Goal: Task Accomplishment & Management: Complete application form

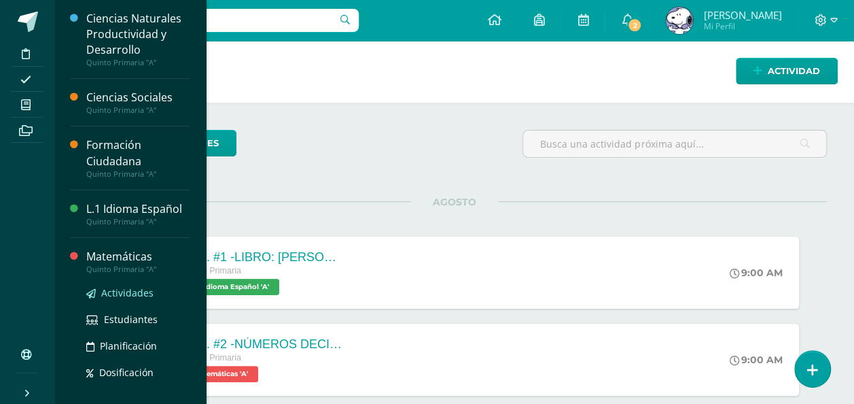
click at [118, 287] on span "Actividades" at bounding box center [127, 292] width 52 height 13
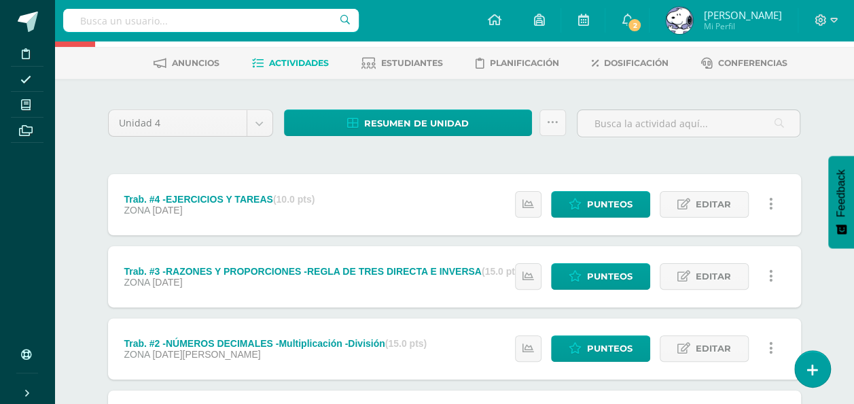
scroll to position [192, 0]
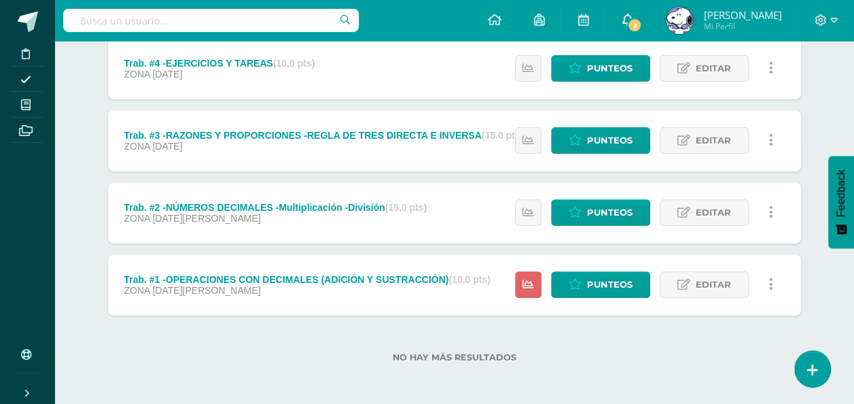
click at [642, 24] on span "2" at bounding box center [634, 25] width 15 height 15
click at [380, 299] on div "Trab. #1 -OPERACIONES CON DECIMALES (ADICIÓN Y SUSTRACCIÓN) (10.0 pts) ZONA 04 …" at bounding box center [307, 284] width 399 height 61
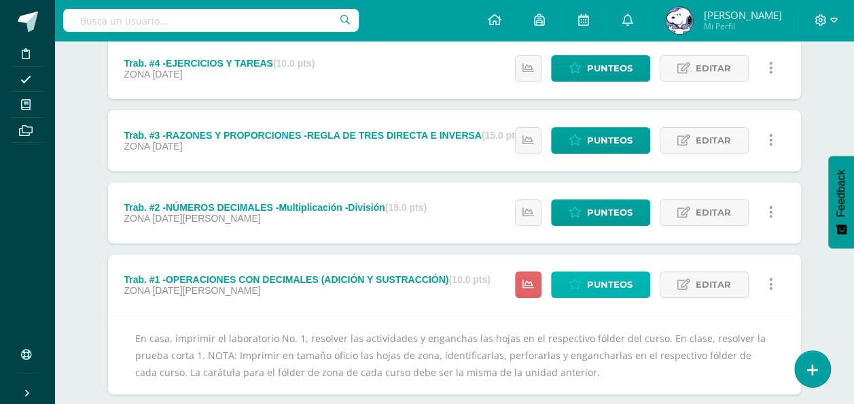
click at [613, 296] on link "Punteos" at bounding box center [600, 284] width 99 height 27
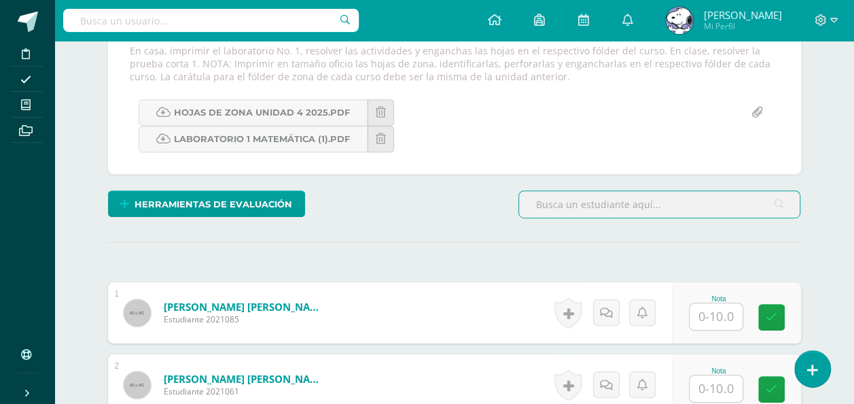
click at [728, 317] on input "text" at bounding box center [716, 316] width 53 height 27
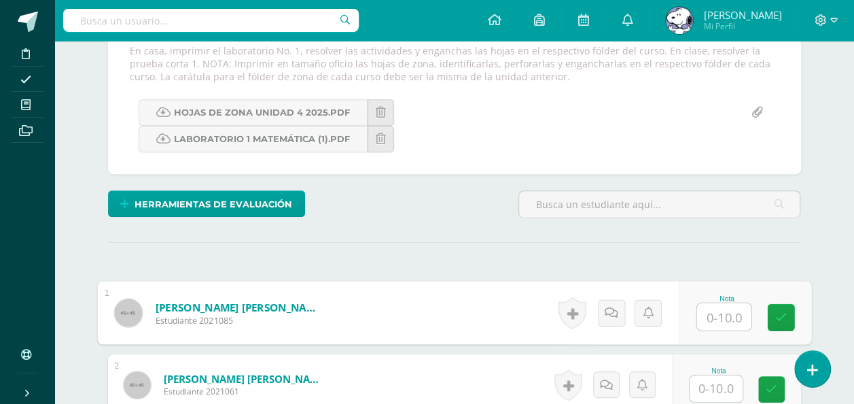
scroll to position [257, 0]
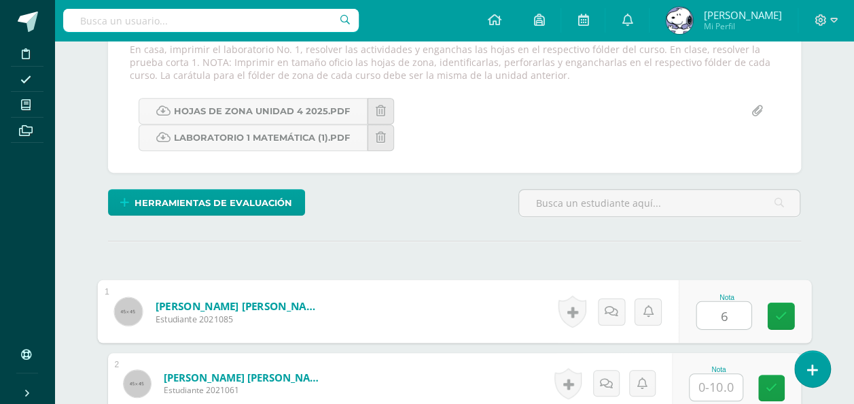
type input "6"
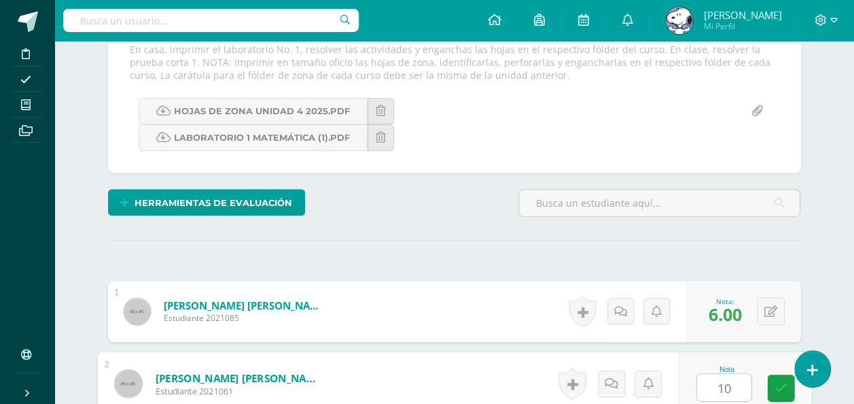
type input "10"
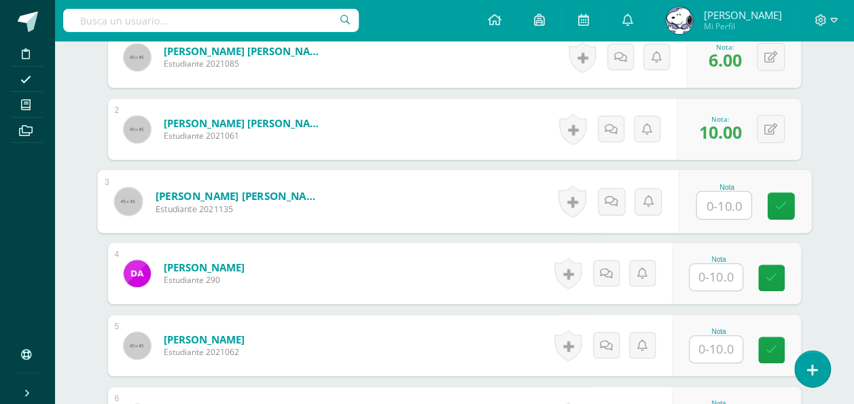
scroll to position [512, 0]
click at [723, 266] on input "text" at bounding box center [716, 276] width 53 height 27
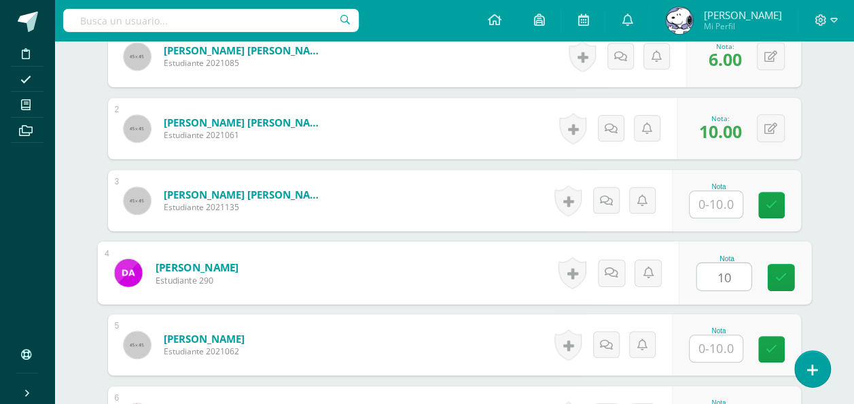
type input "10"
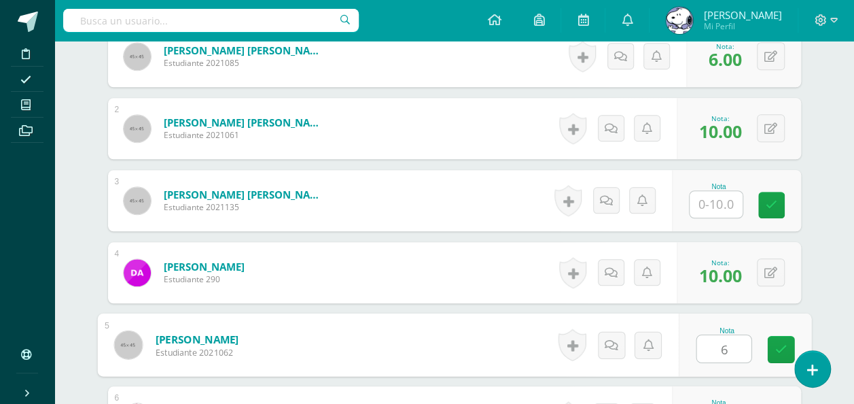
type input "6"
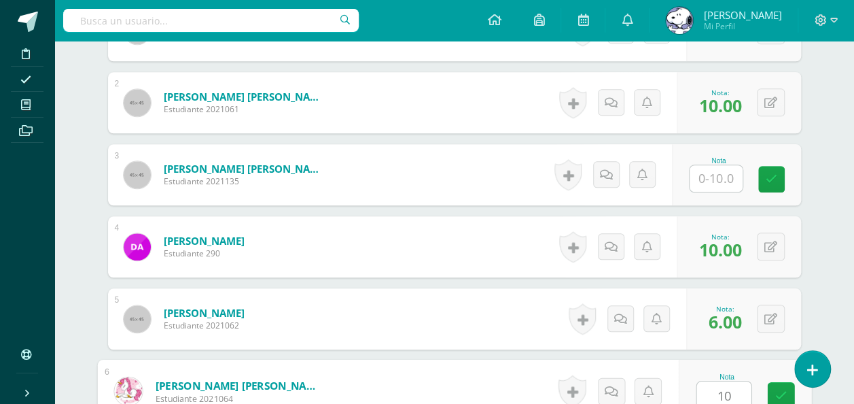
type input "10"
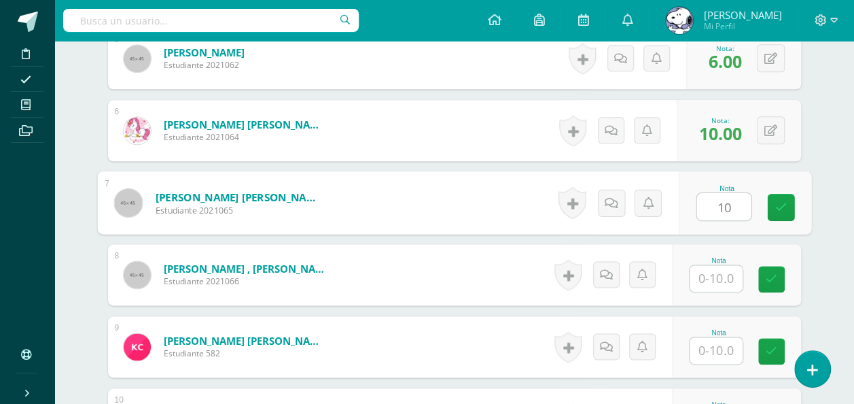
type input "10"
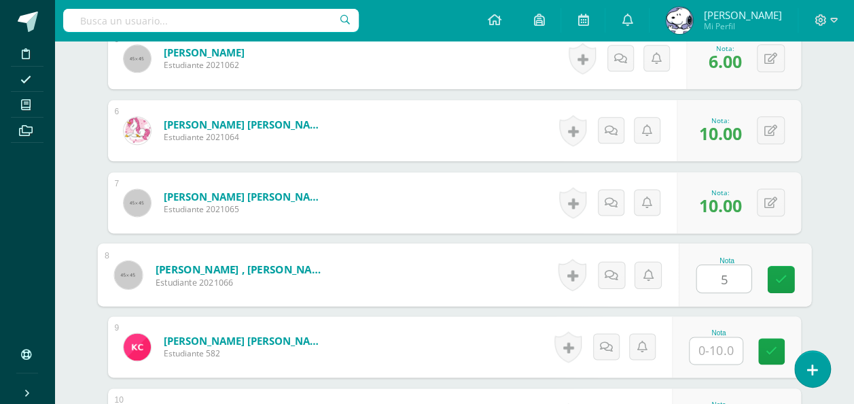
type input "5"
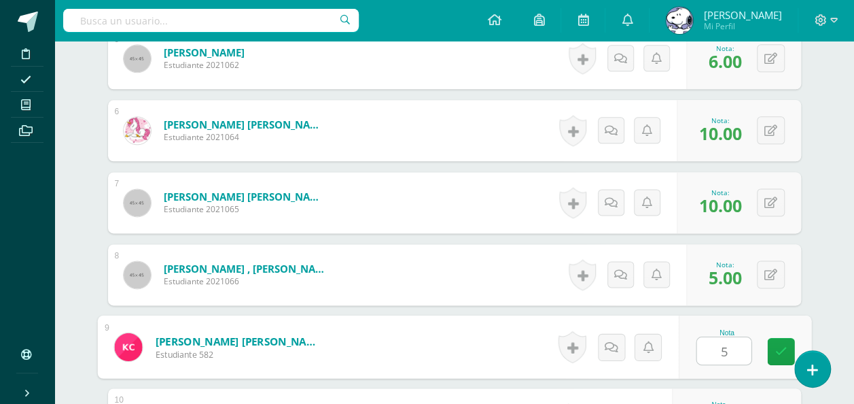
type input "5"
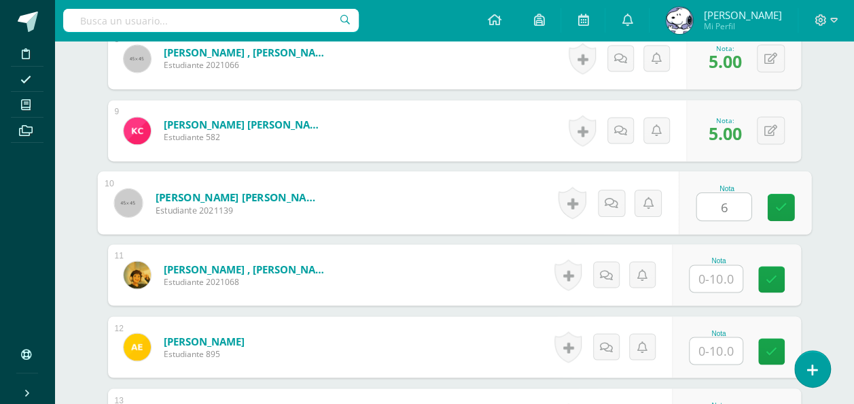
type input "6"
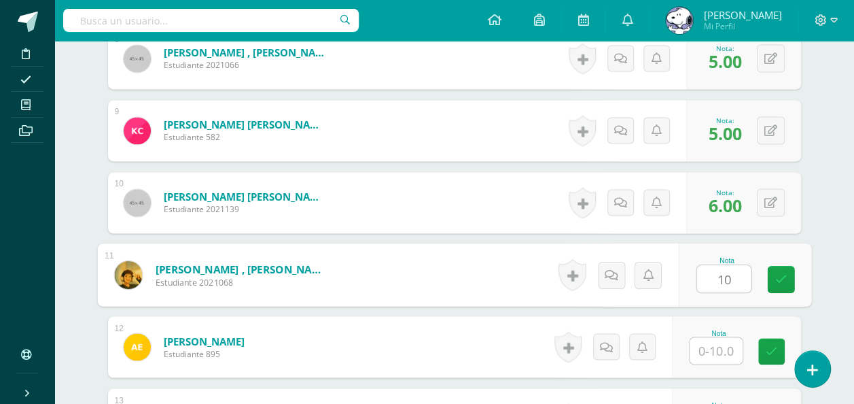
type input "10"
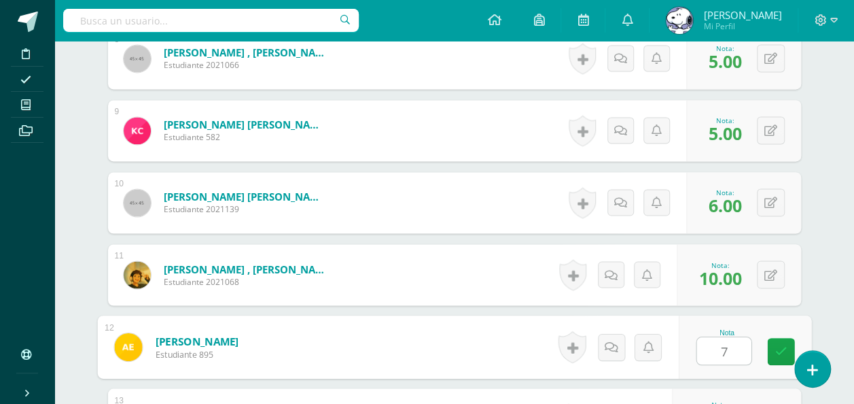
type input "7"
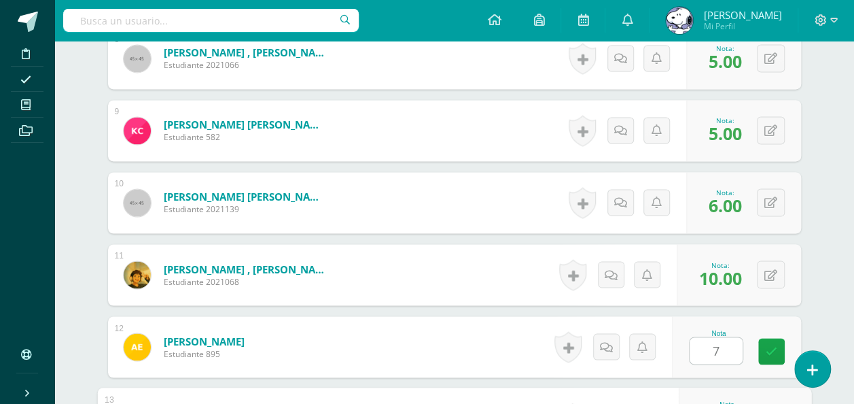
scroll to position [1230, 0]
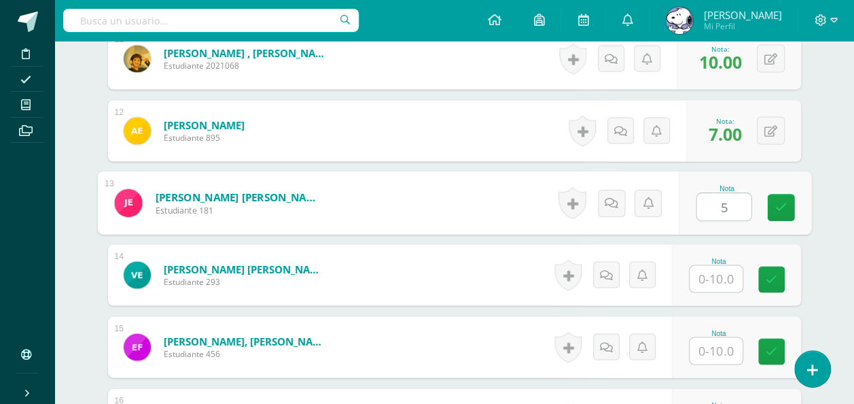
type input "5"
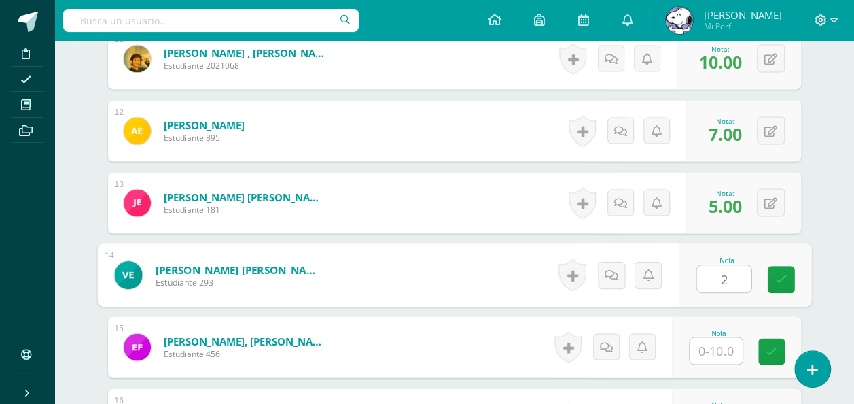
type input "2"
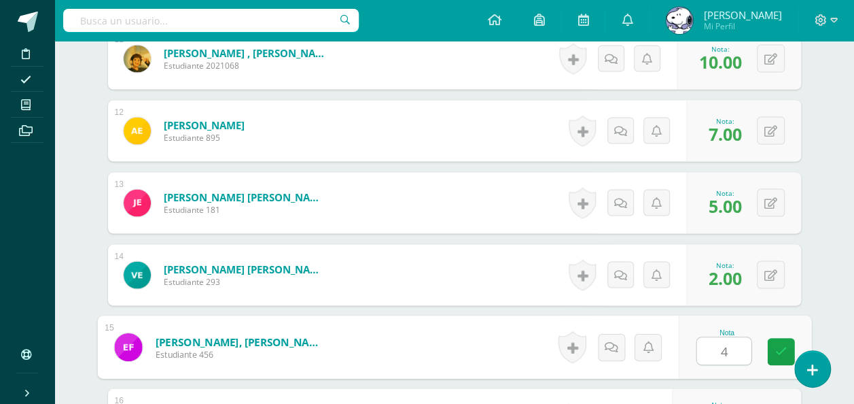
type input "4"
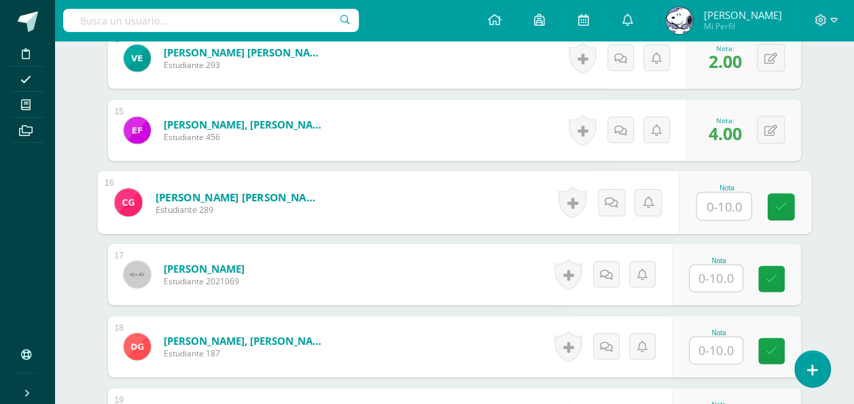
click at [708, 266] on input "text" at bounding box center [716, 278] width 53 height 27
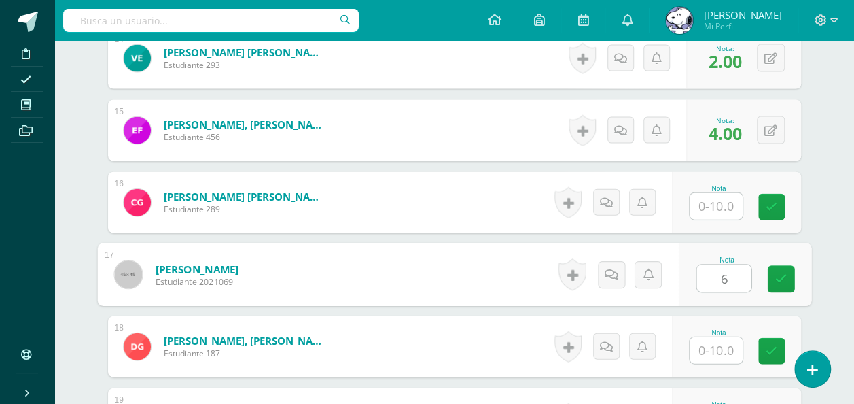
type input "6"
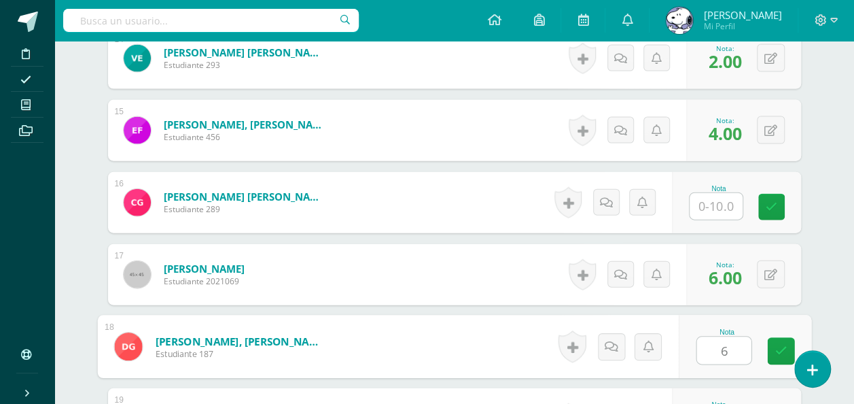
type input "6"
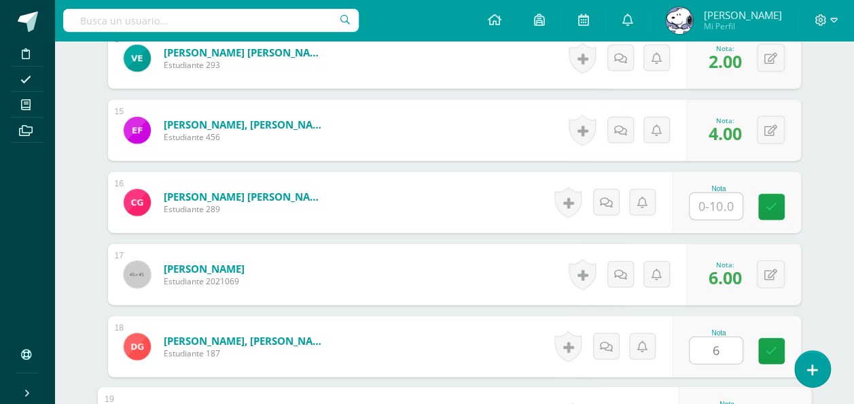
scroll to position [1662, 0]
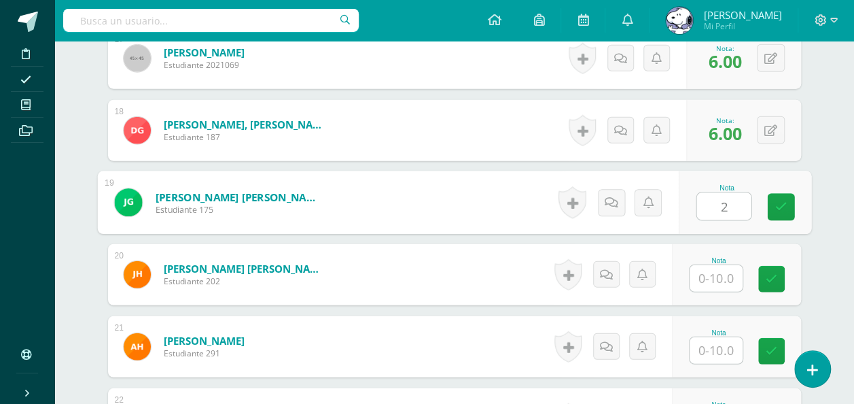
type input "2"
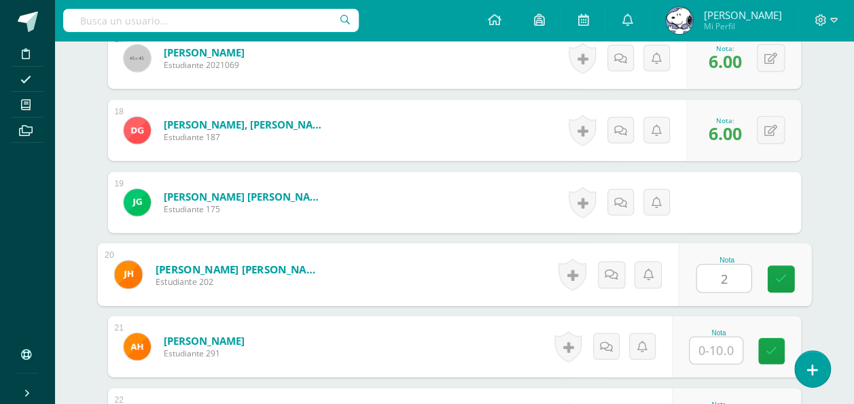
type input "2"
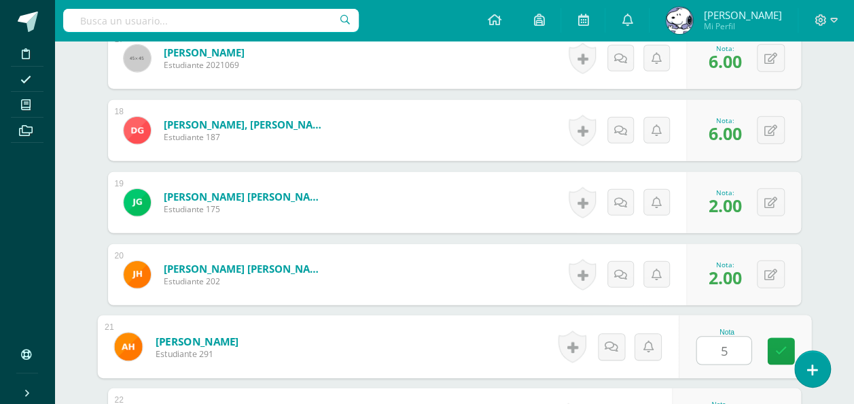
type input "5"
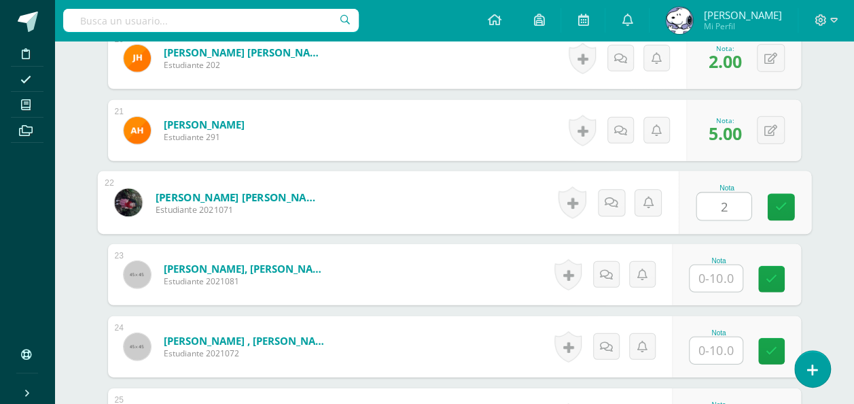
type input "2"
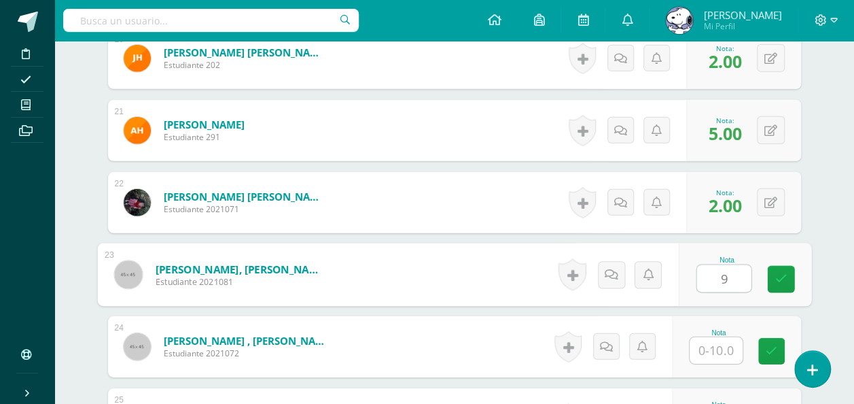
type input "9"
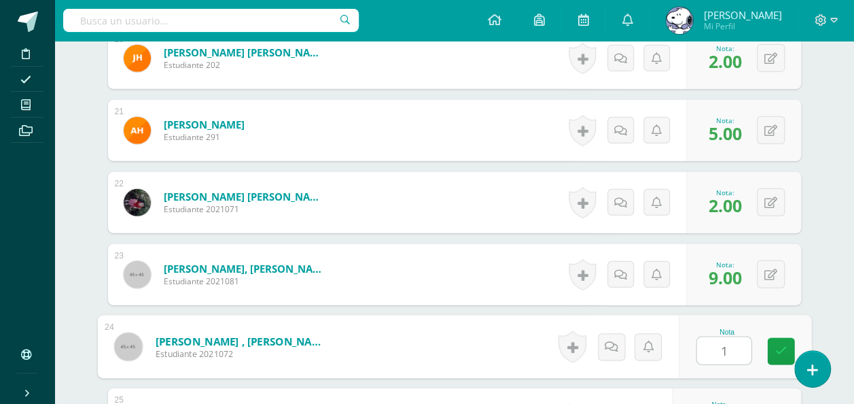
type input "1"
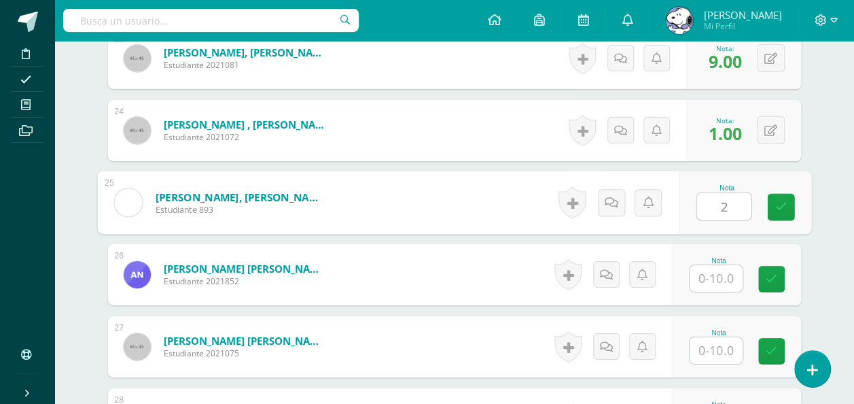
type input "2"
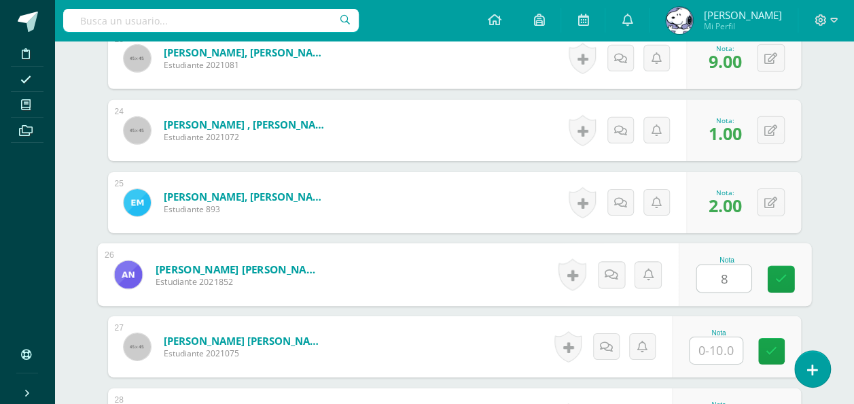
type input "8"
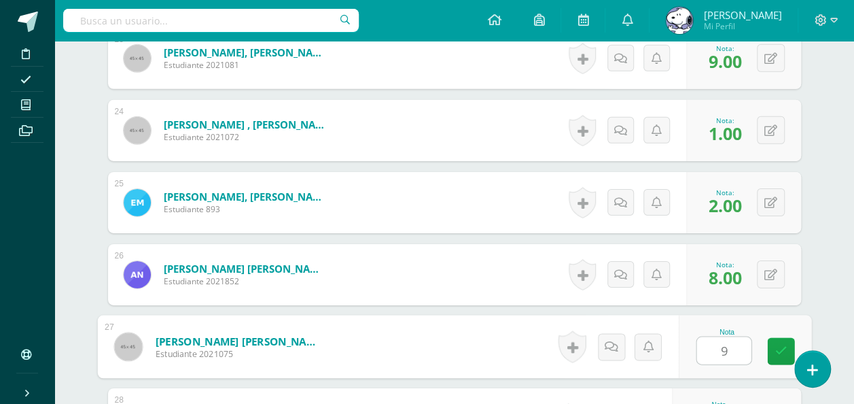
type input "9"
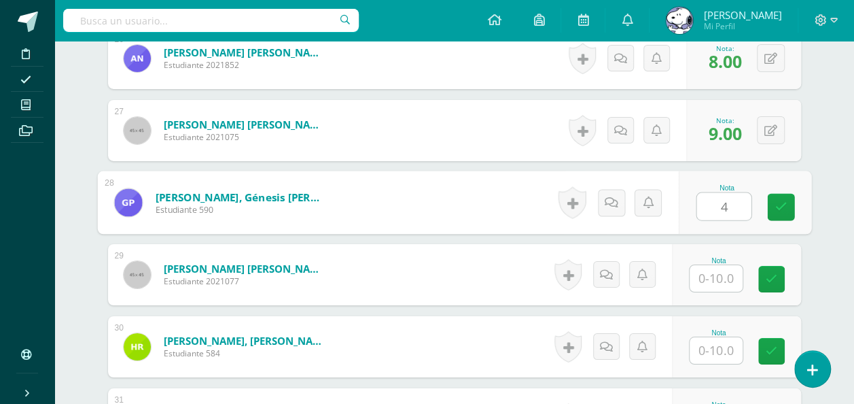
type input "4"
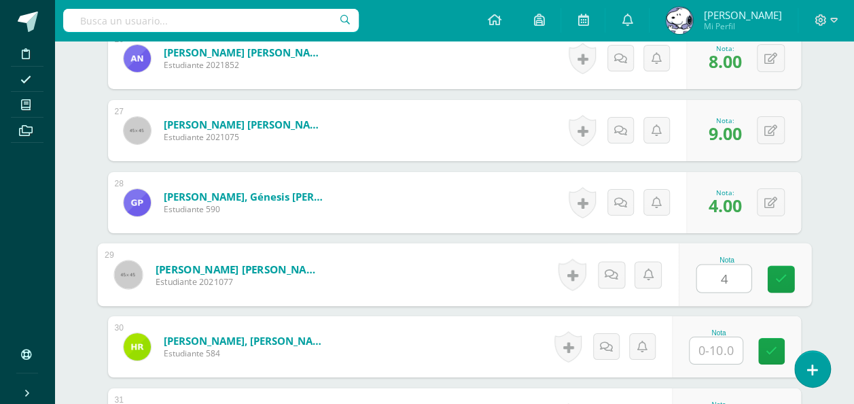
type input "4"
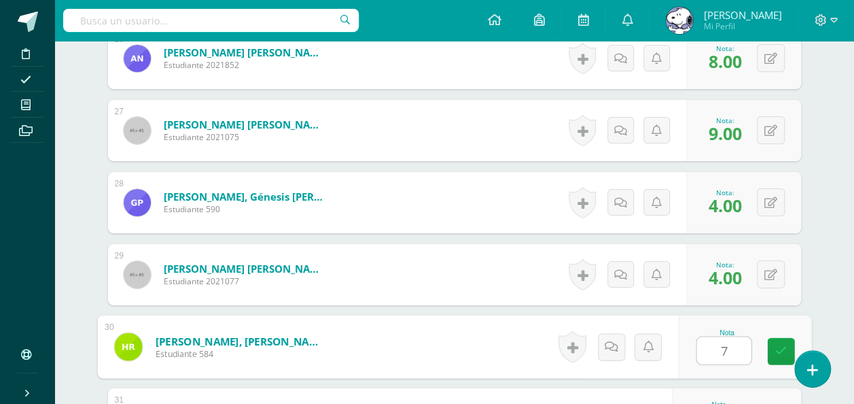
type input "7"
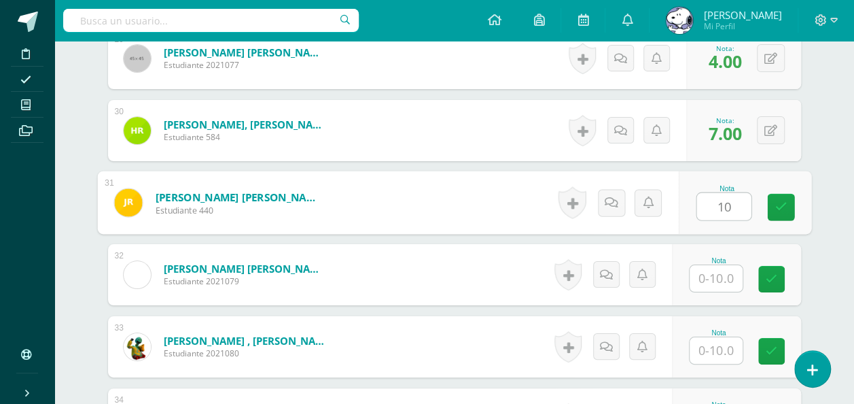
type input "1"
type input "9"
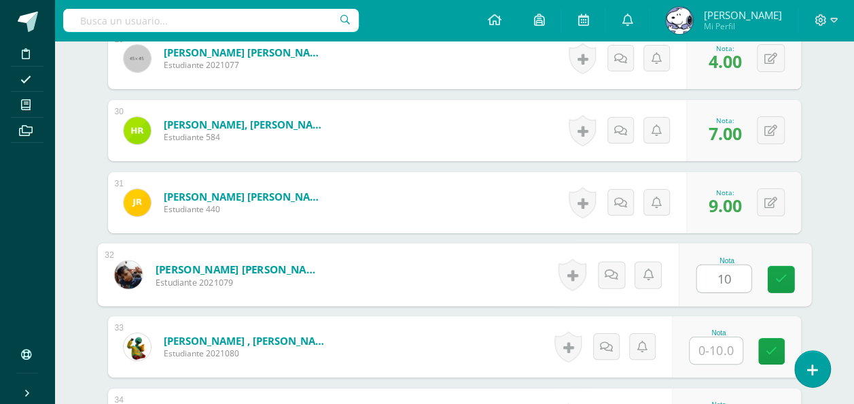
type input "10"
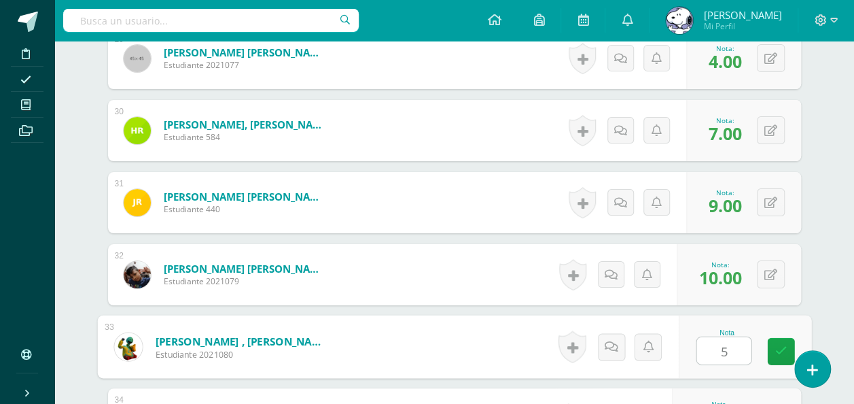
type input "5"
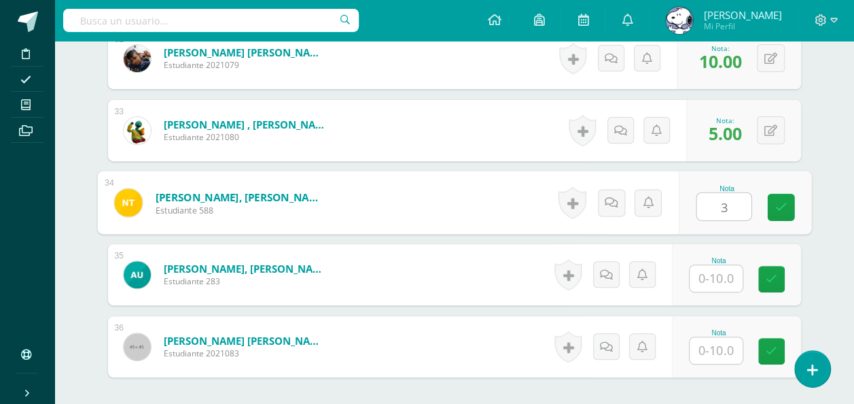
type input "3"
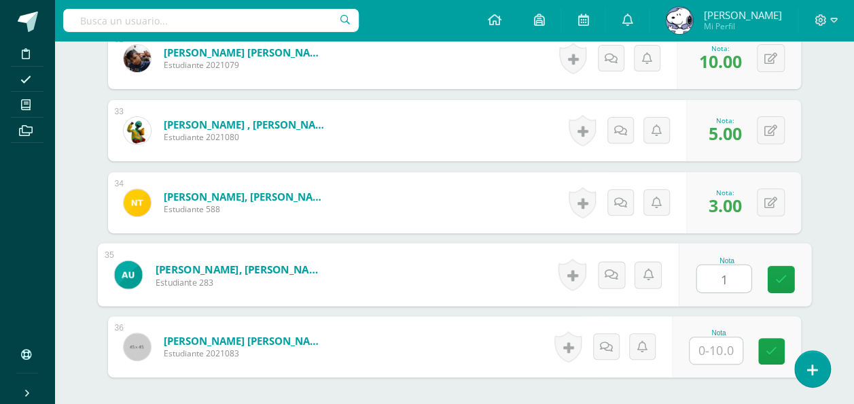
type input "1"
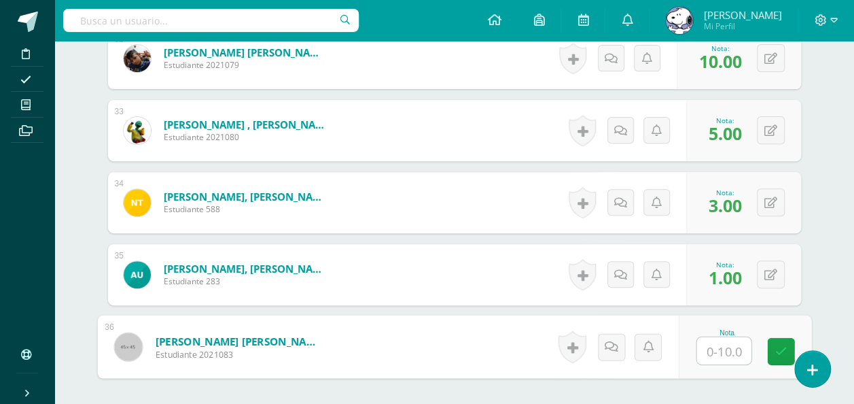
type input "5"
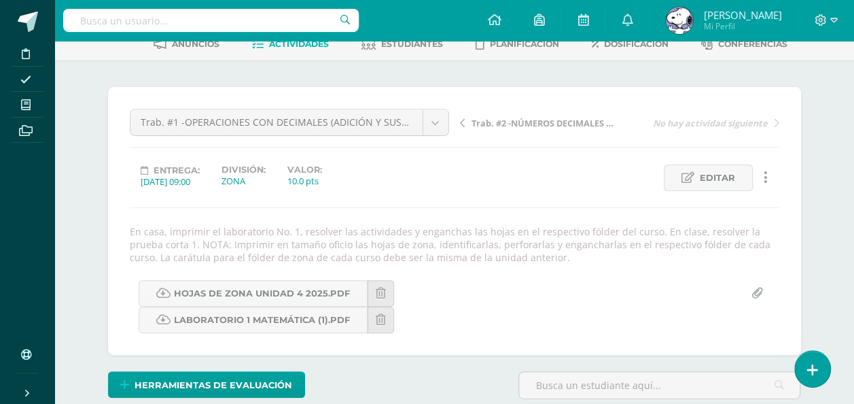
scroll to position [0, 0]
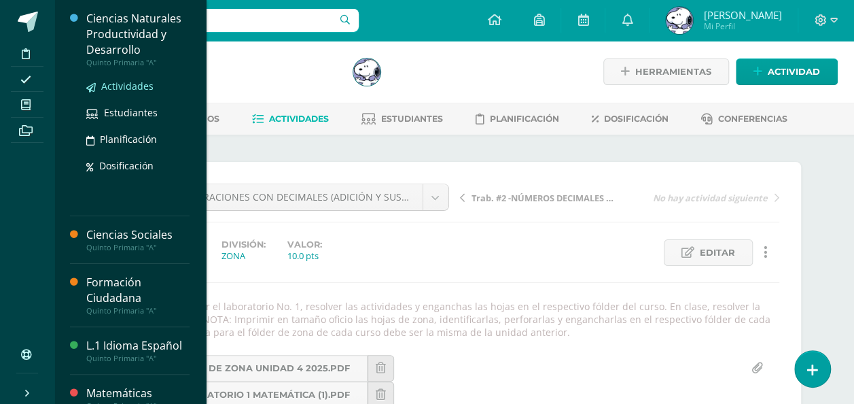
click at [116, 82] on span "Actividades" at bounding box center [127, 86] width 52 height 13
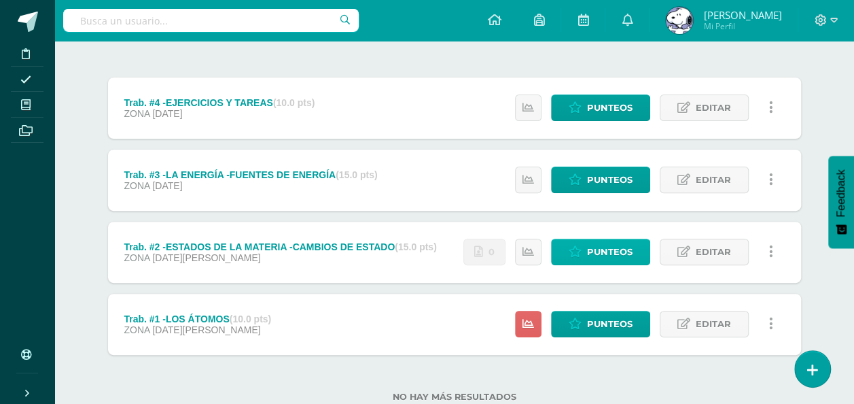
scroll to position [192, 0]
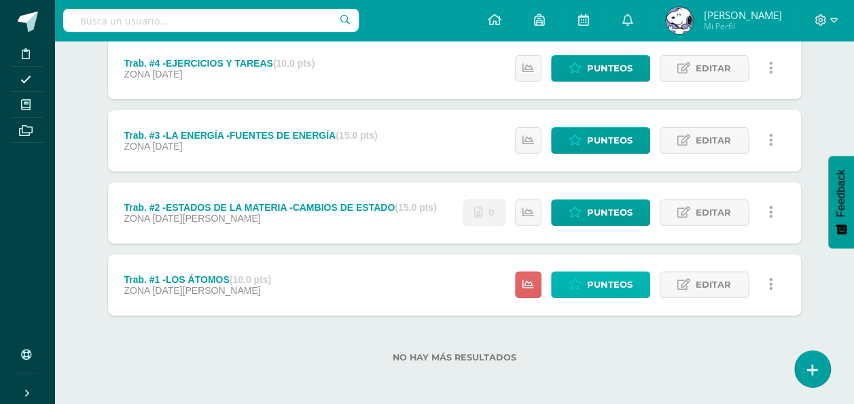
click at [590, 281] on span "Punteos" at bounding box center [610, 284] width 46 height 25
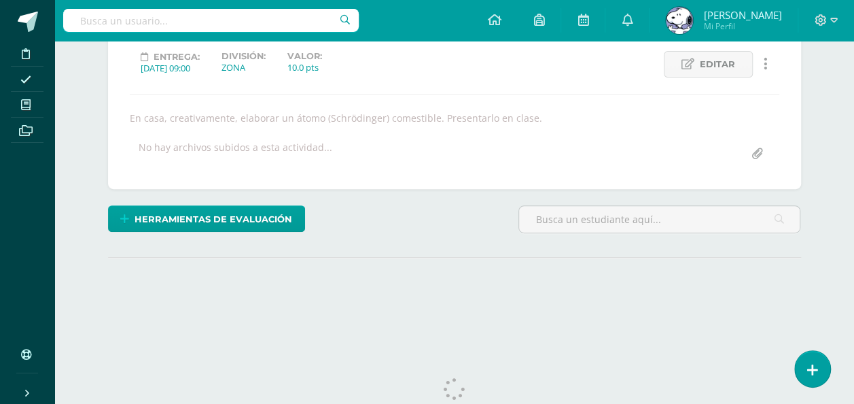
scroll to position [220, 0]
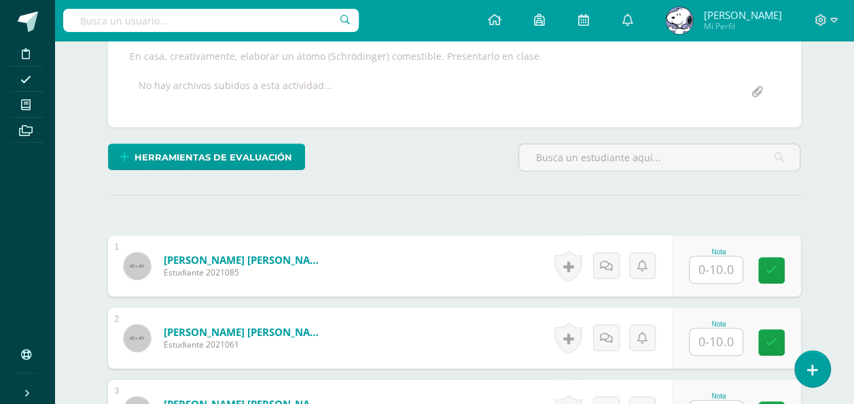
click at [723, 261] on input "text" at bounding box center [716, 269] width 53 height 27
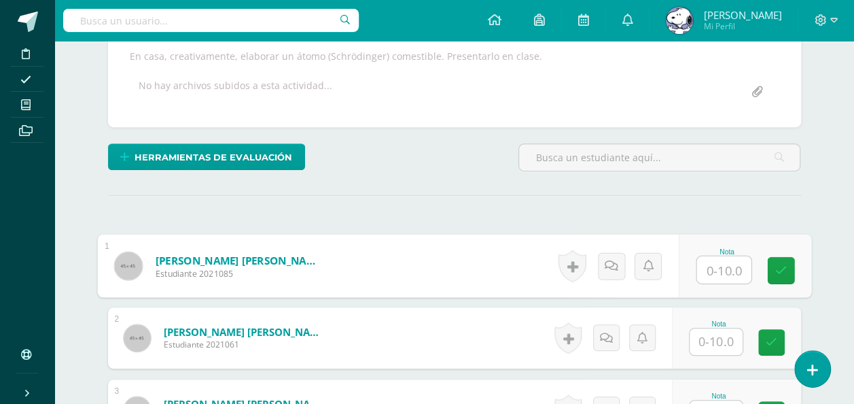
scroll to position [251, 0]
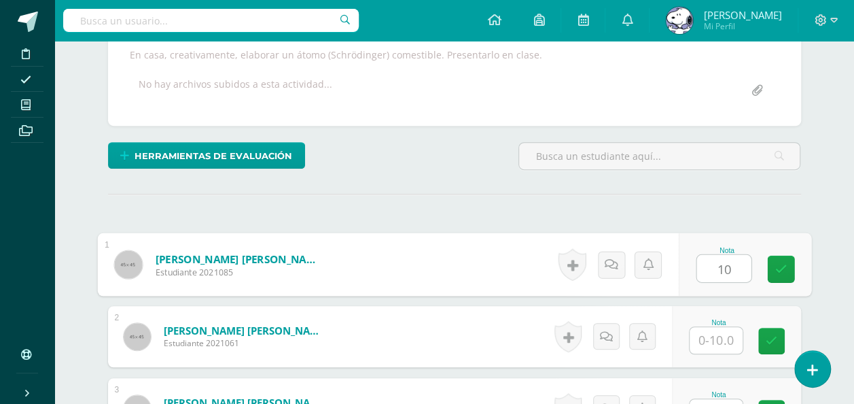
type input "10"
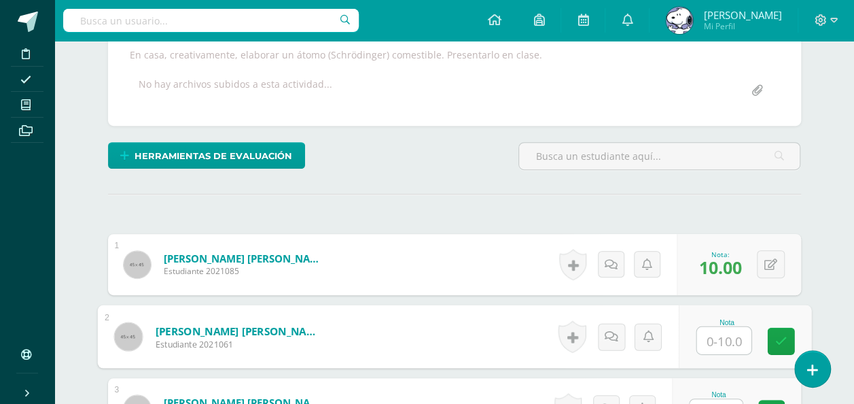
scroll to position [252, 0]
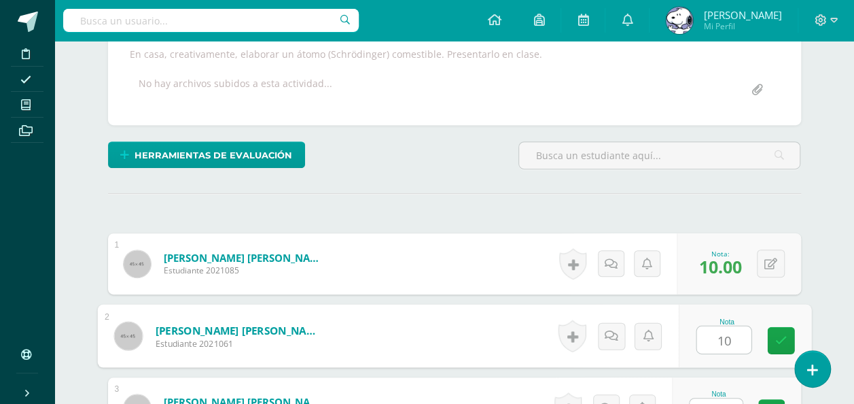
type input "10"
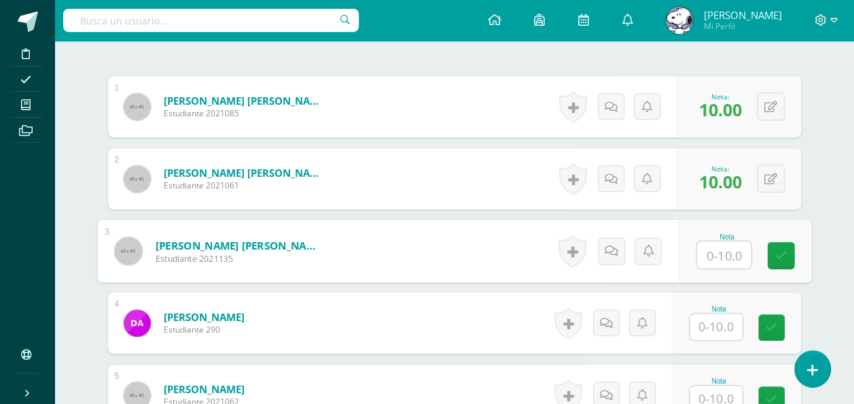
scroll to position [413, 0]
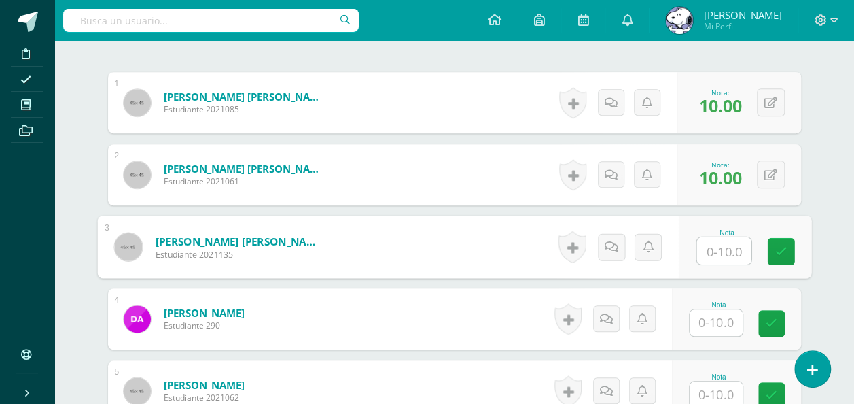
click at [716, 315] on input "text" at bounding box center [716, 322] width 53 height 27
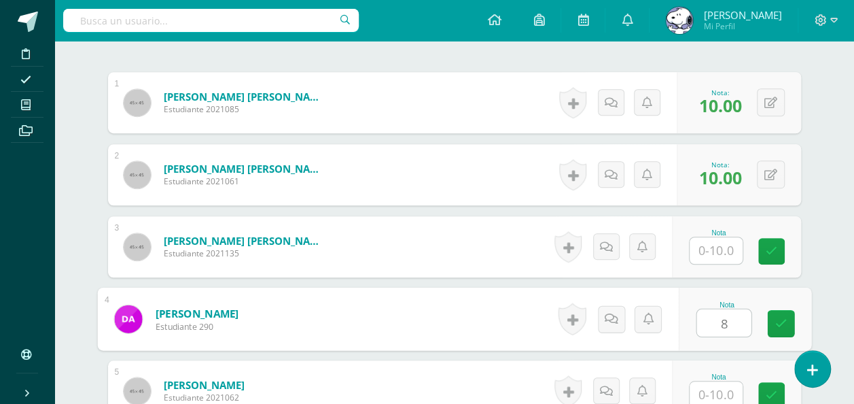
type input "8"
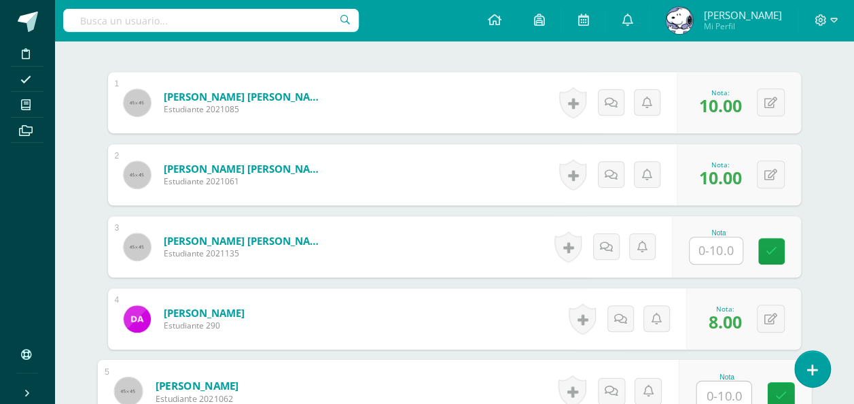
scroll to position [415, 0]
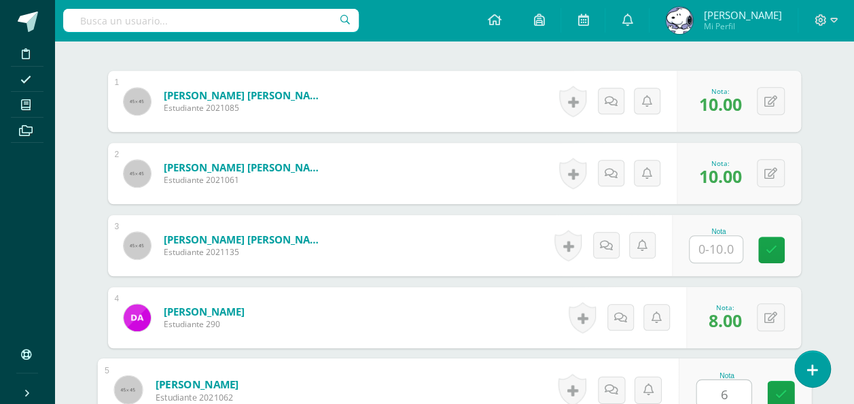
type input "6"
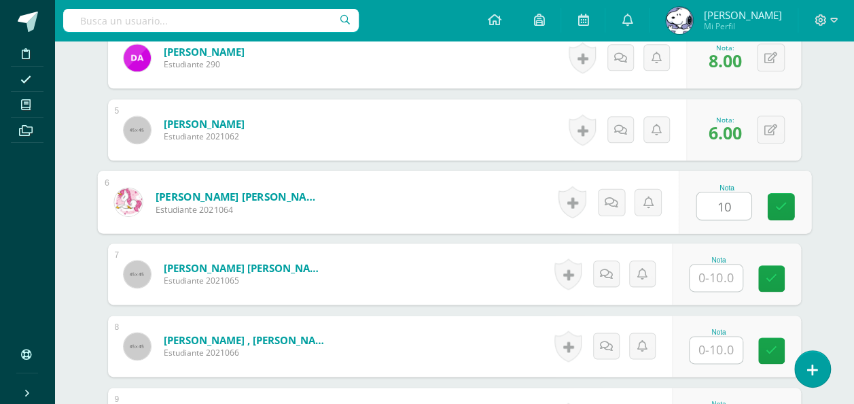
type input "10"
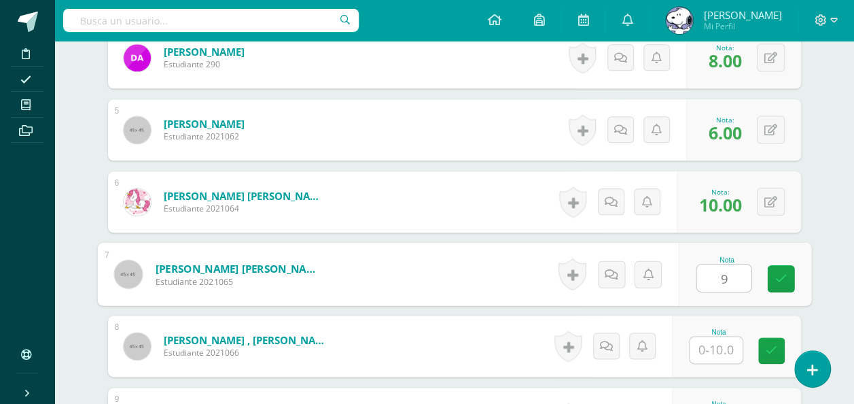
type input "9"
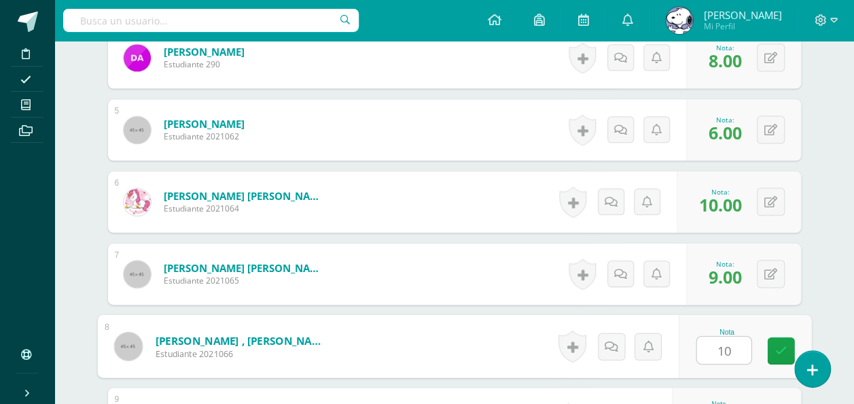
type input "10"
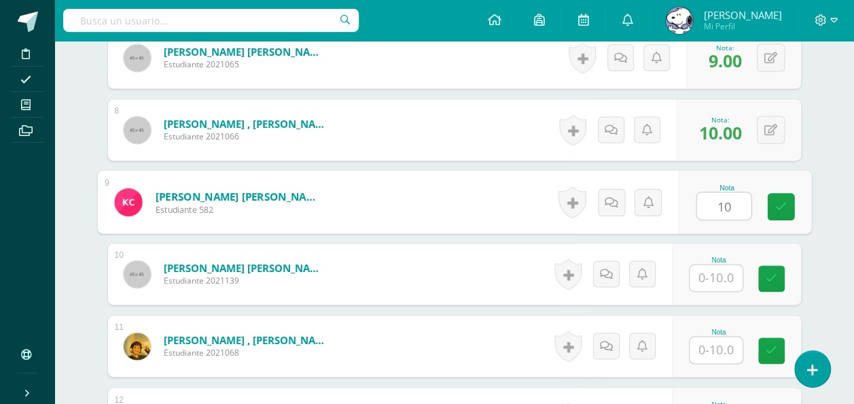
type input "10"
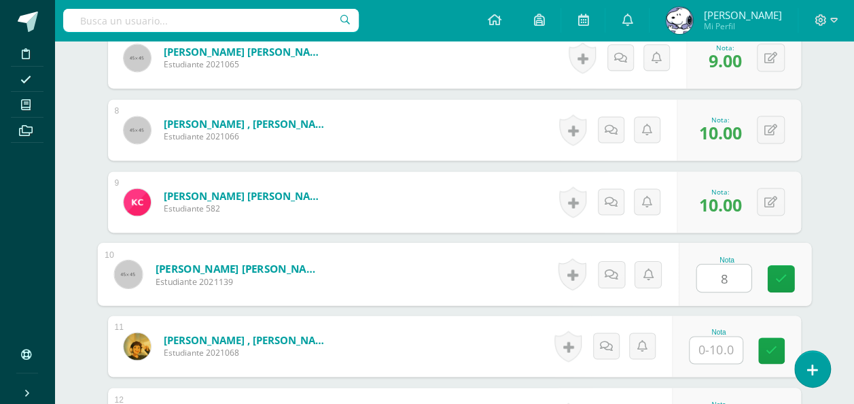
type input "8"
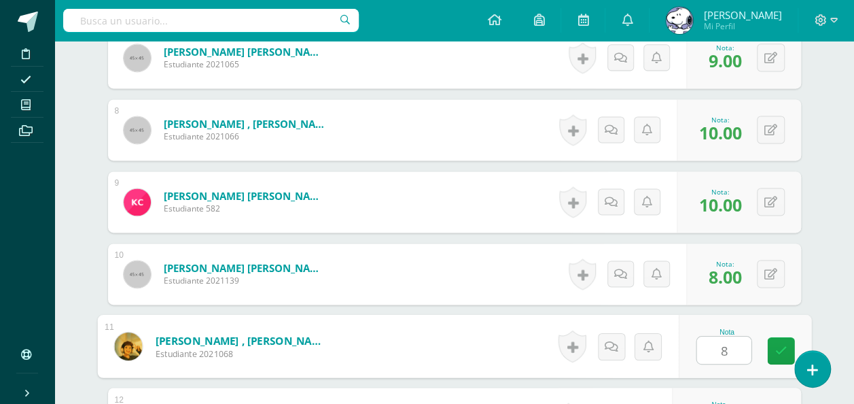
type input "8"
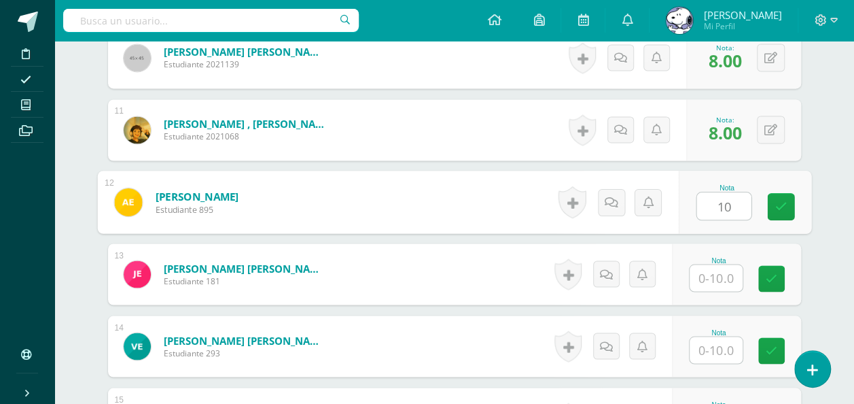
type input "10"
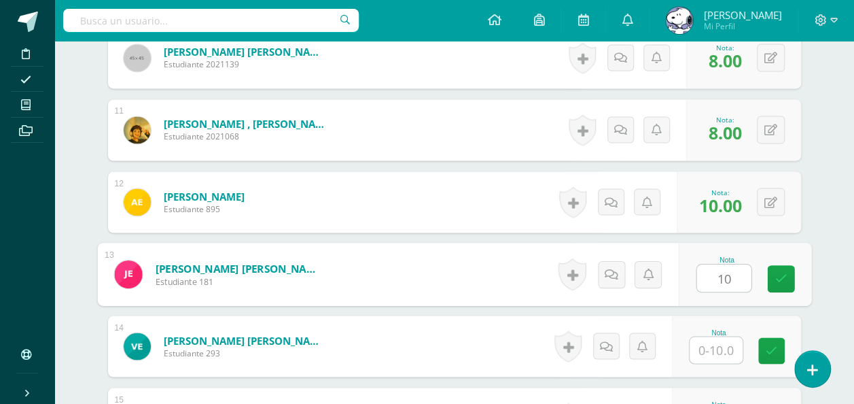
type input "10"
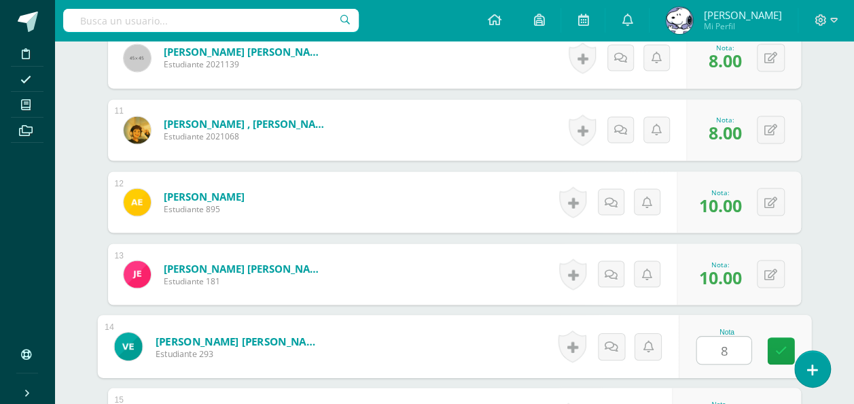
type input "8"
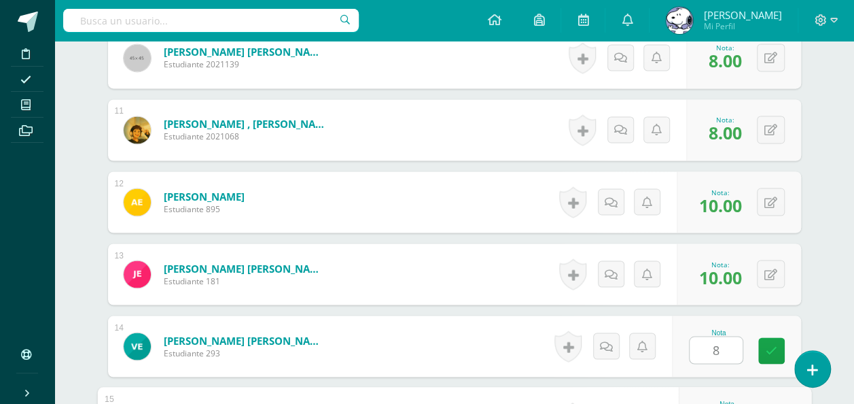
scroll to position [1322, 0]
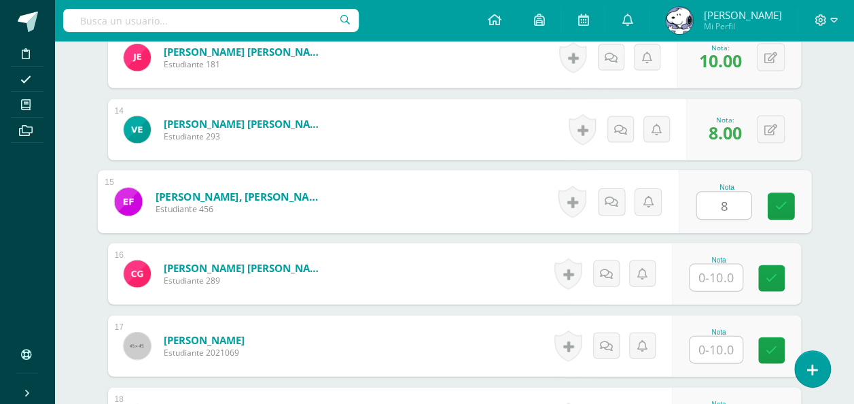
type input "8"
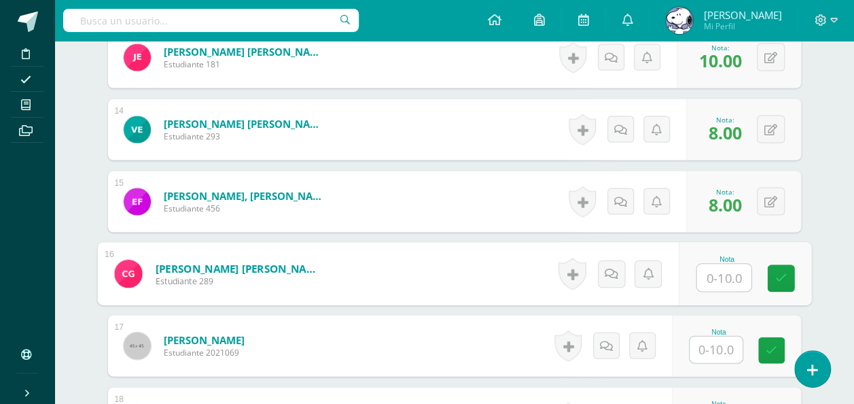
click at [720, 352] on input "text" at bounding box center [716, 349] width 53 height 27
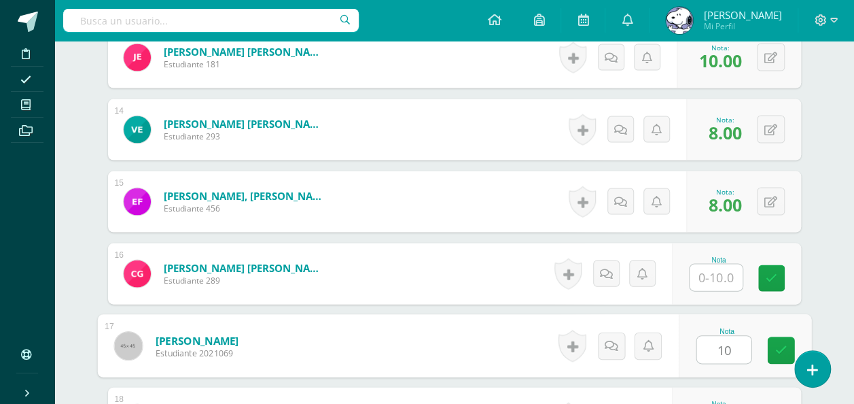
type input "10"
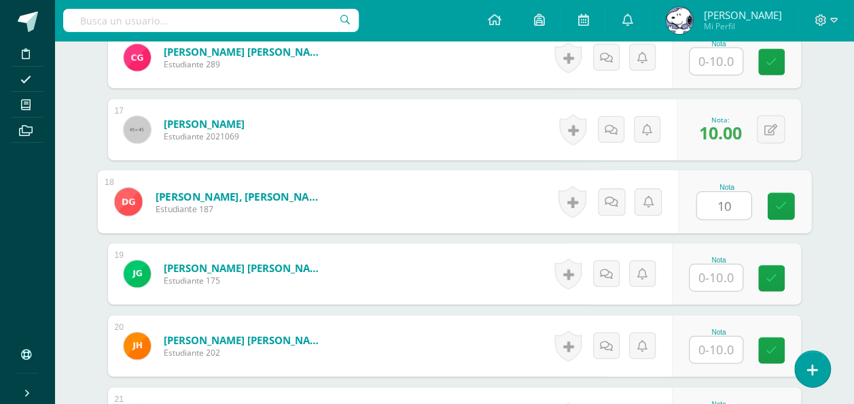
type input "10"
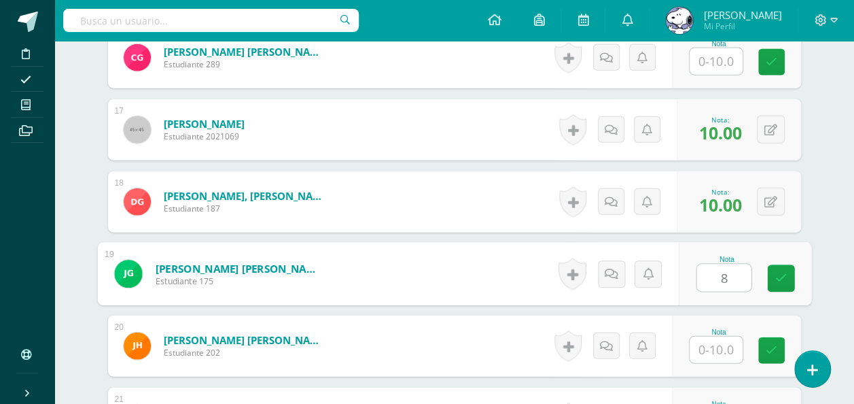
type input "8"
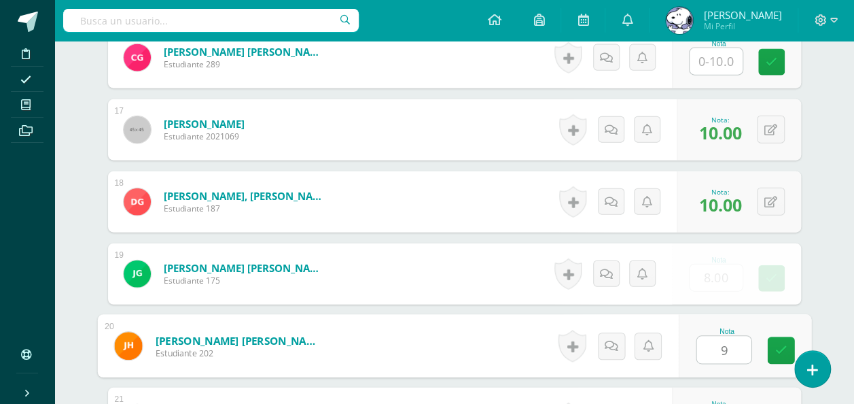
type input "9"
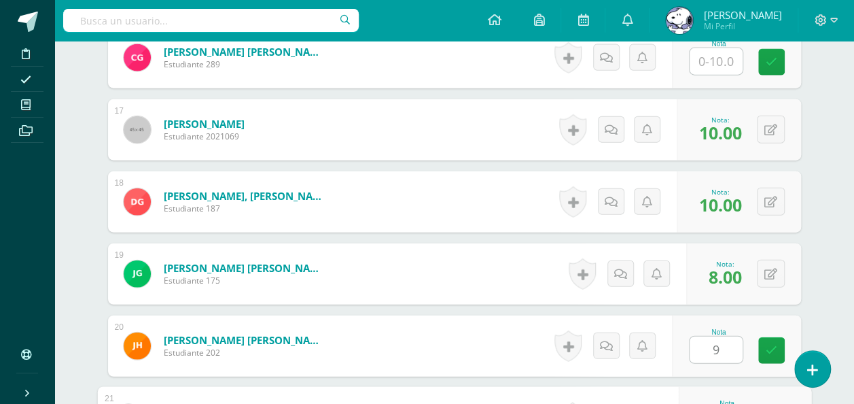
scroll to position [1754, 0]
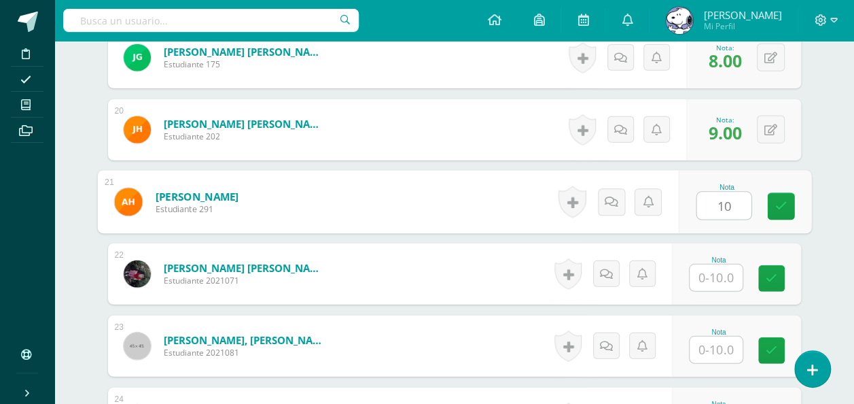
type input "10"
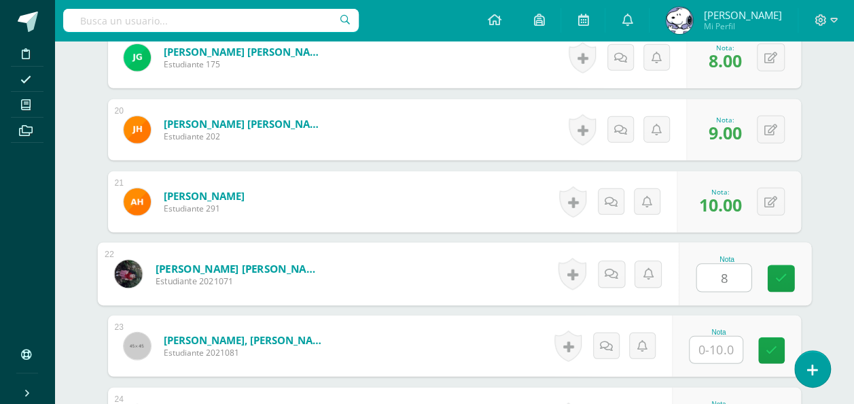
type input "8"
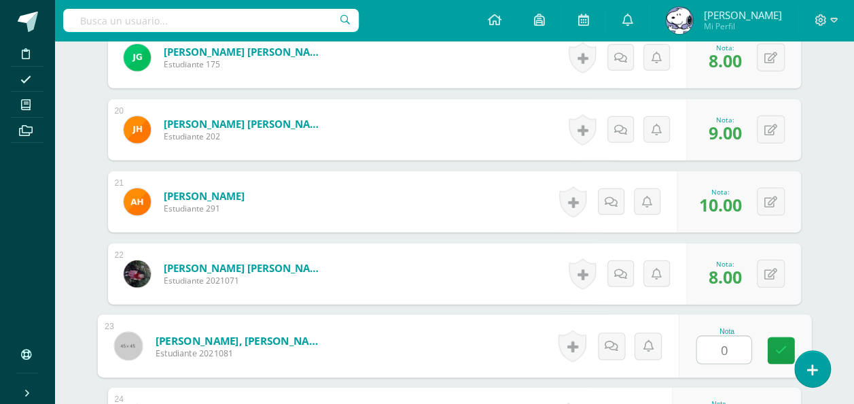
type input "0"
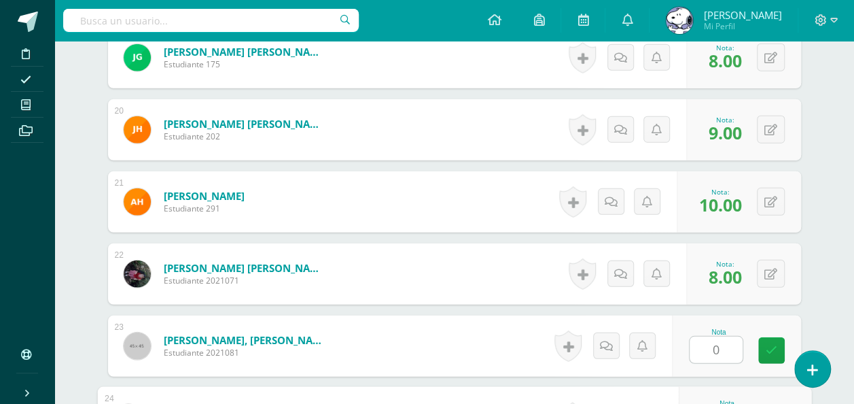
scroll to position [1971, 0]
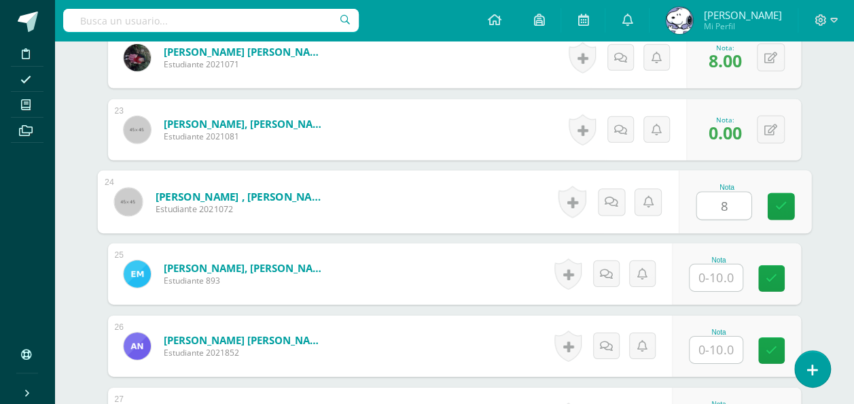
type input "8"
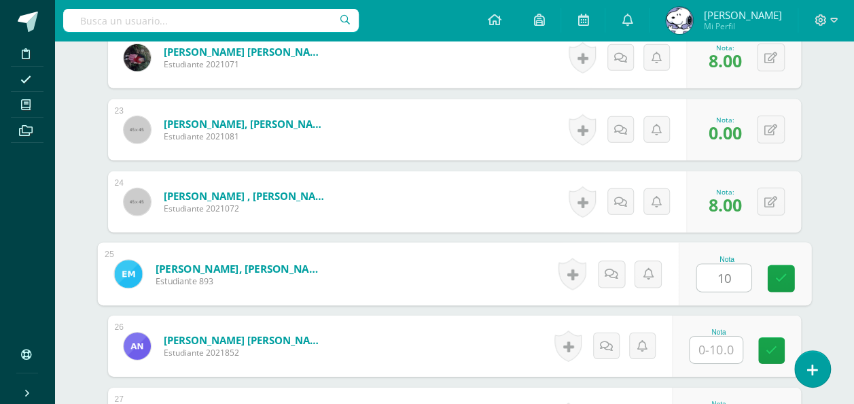
type input "10"
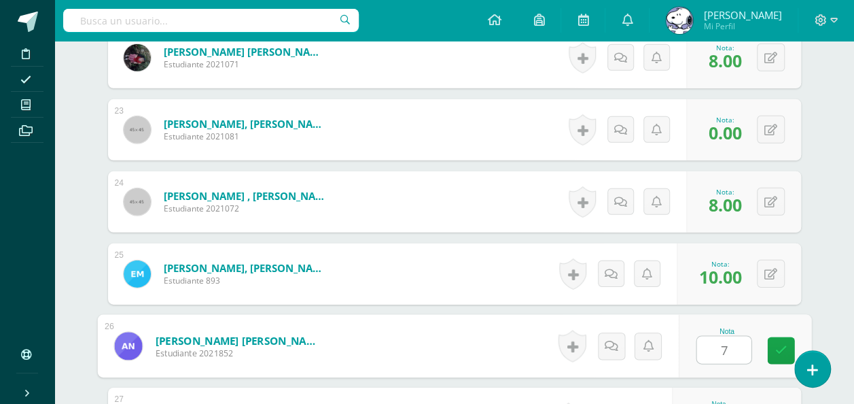
type input "7"
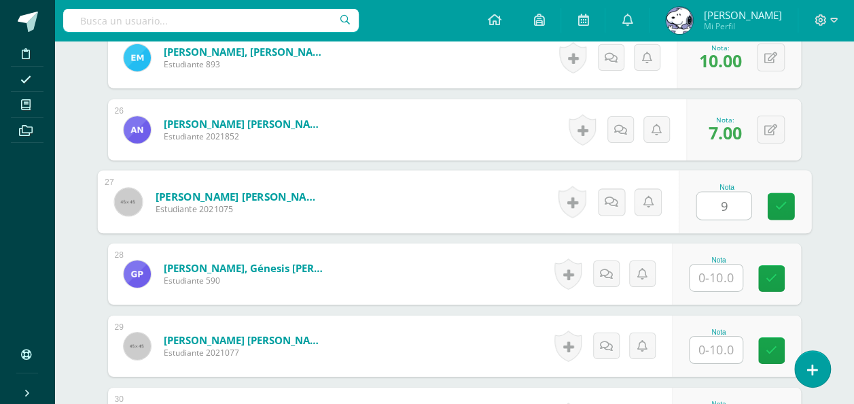
type input "9"
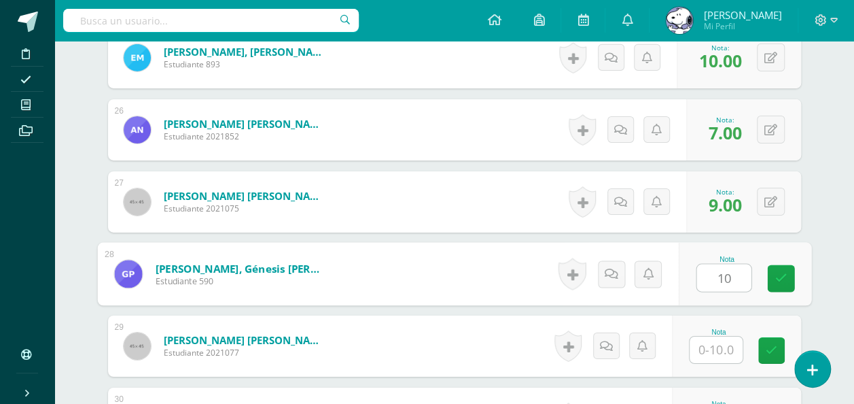
type input "10"
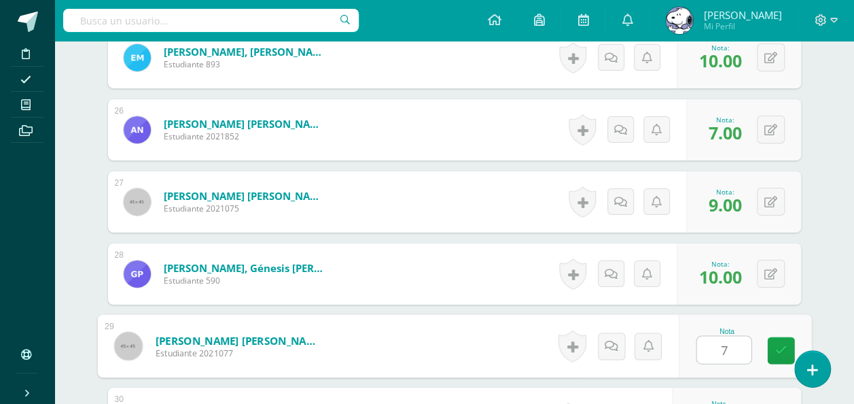
type input "7"
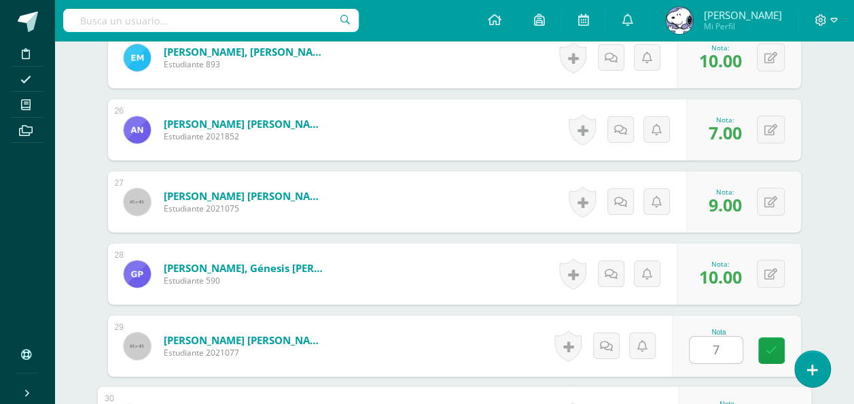
scroll to position [2403, 0]
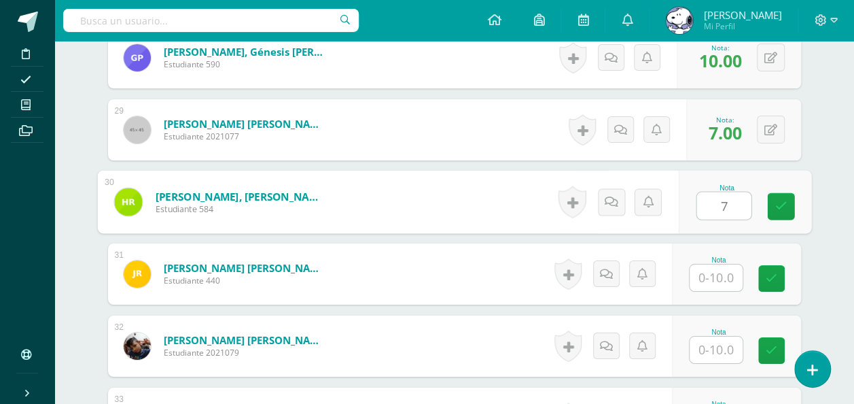
type input "7"
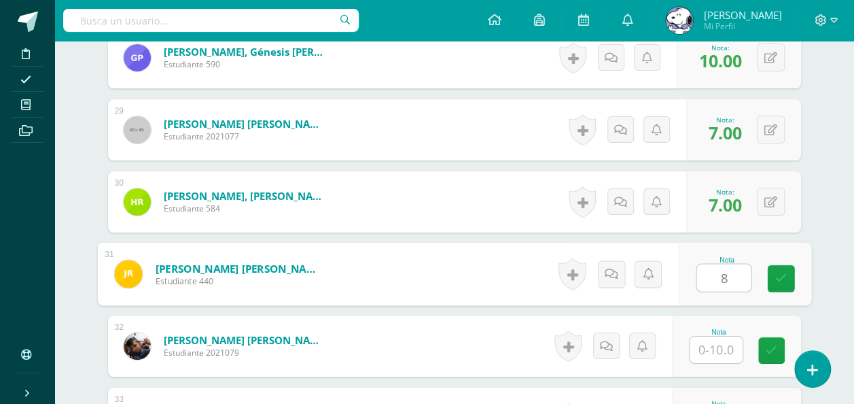
type input "8"
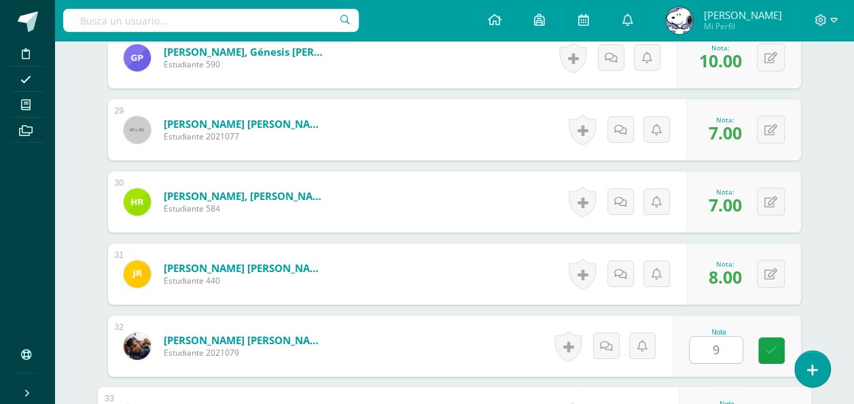
scroll to position [2619, 0]
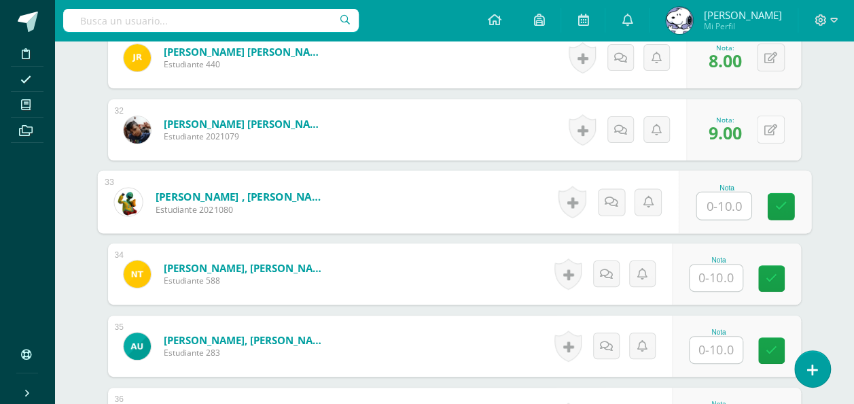
click at [764, 119] on button at bounding box center [771, 130] width 28 height 28
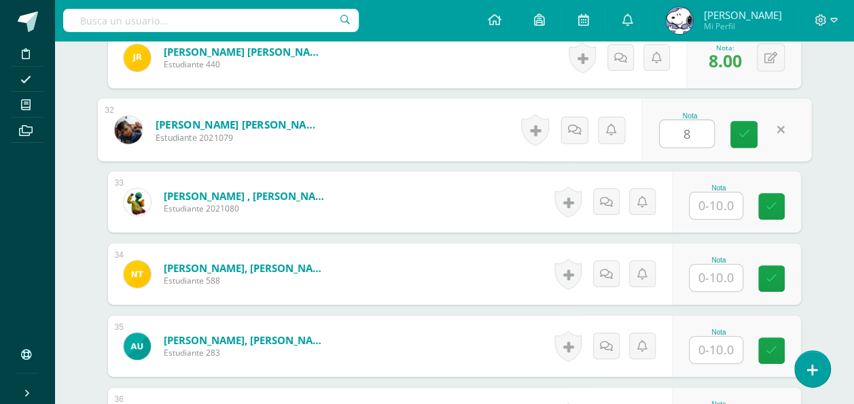
type input "8"
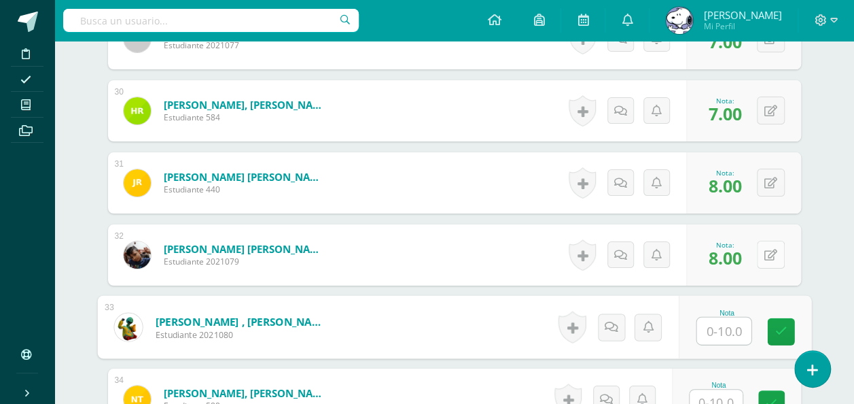
scroll to position [2492, 0]
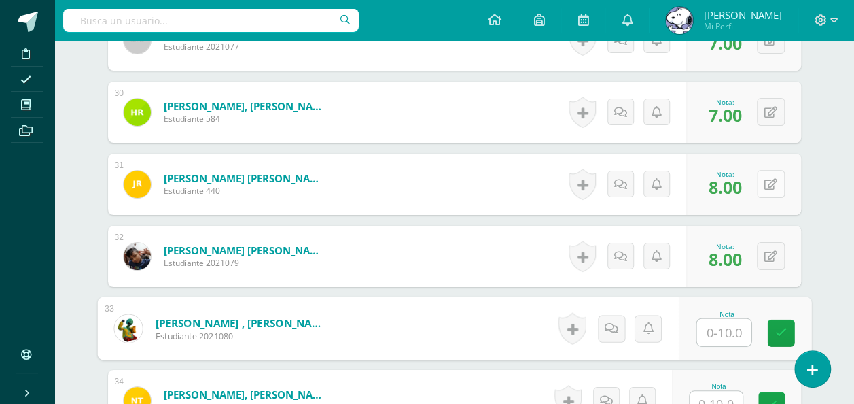
click at [764, 170] on button at bounding box center [771, 184] width 28 height 28
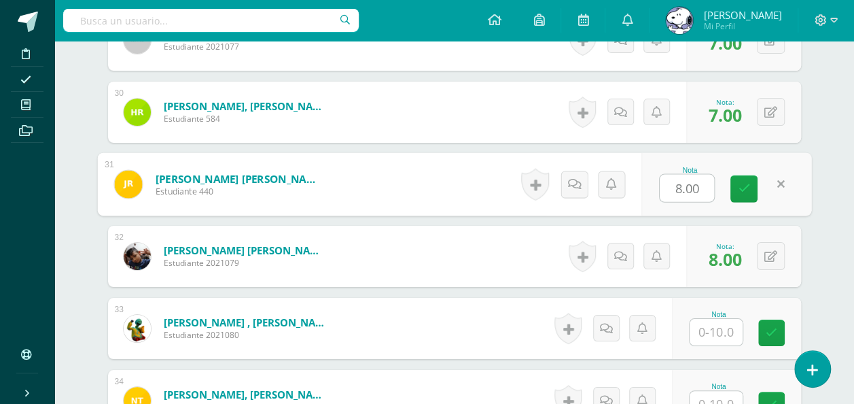
type input "7"
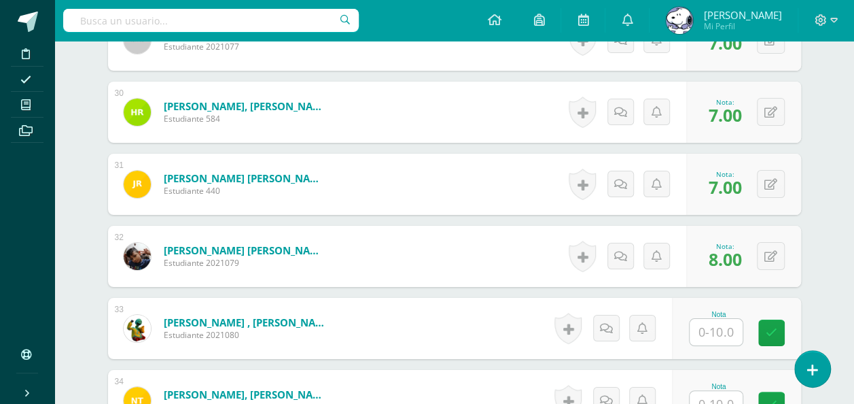
click at [713, 323] on input "text" at bounding box center [716, 332] width 53 height 27
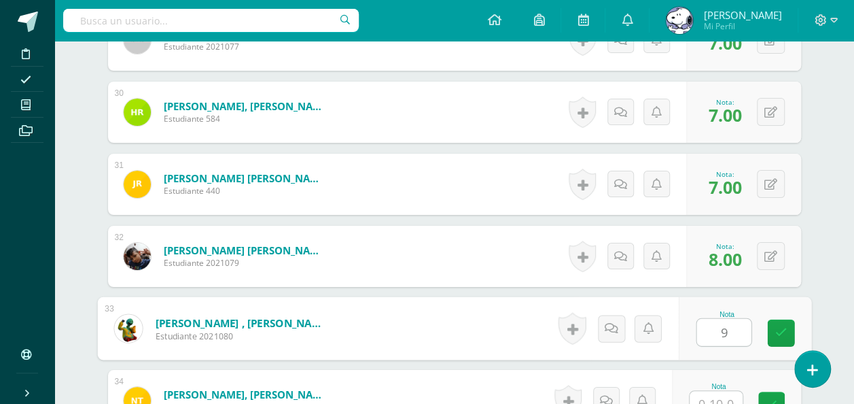
type input "9"
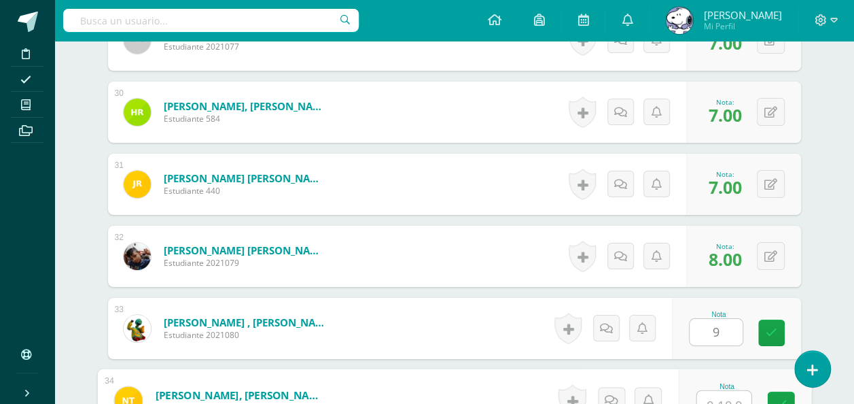
scroll to position [2502, 0]
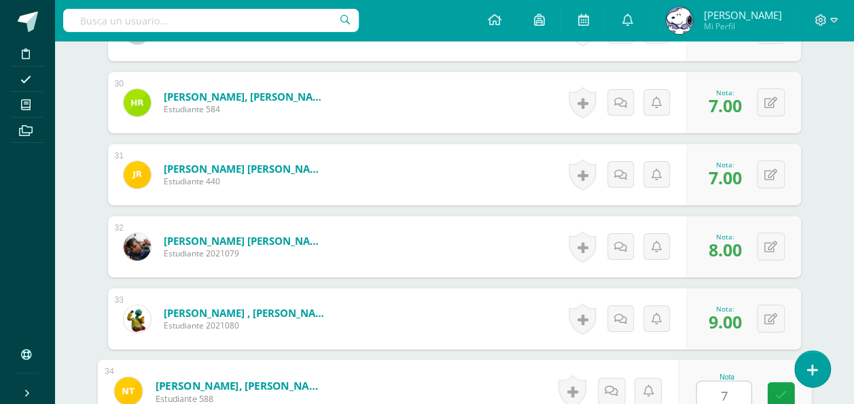
type input "7"
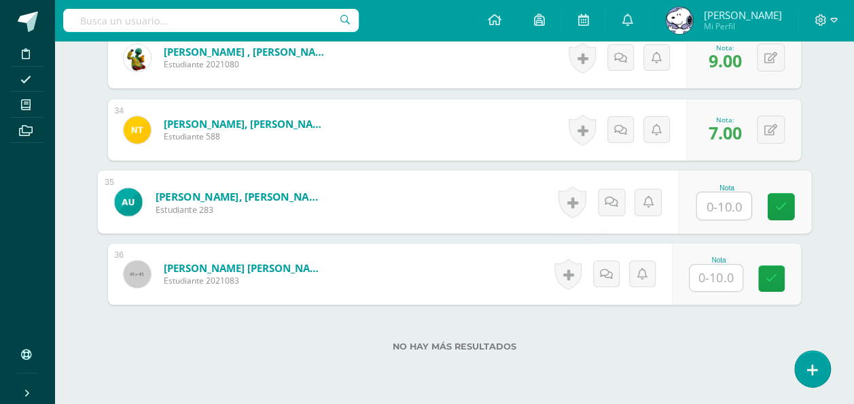
click at [713, 280] on input "text" at bounding box center [716, 277] width 53 height 27
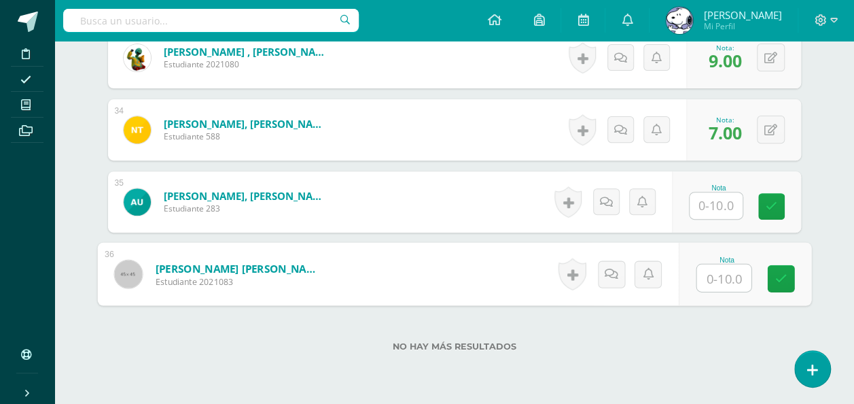
type input "7"
type input "10"
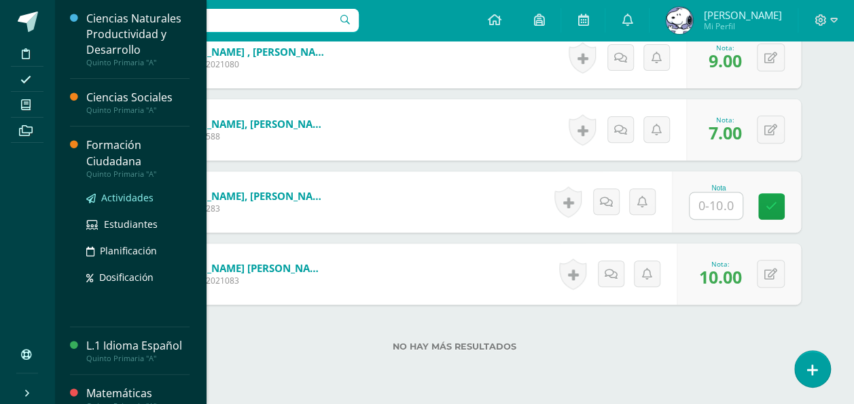
click at [120, 202] on span "Actividades" at bounding box center [127, 197] width 52 height 13
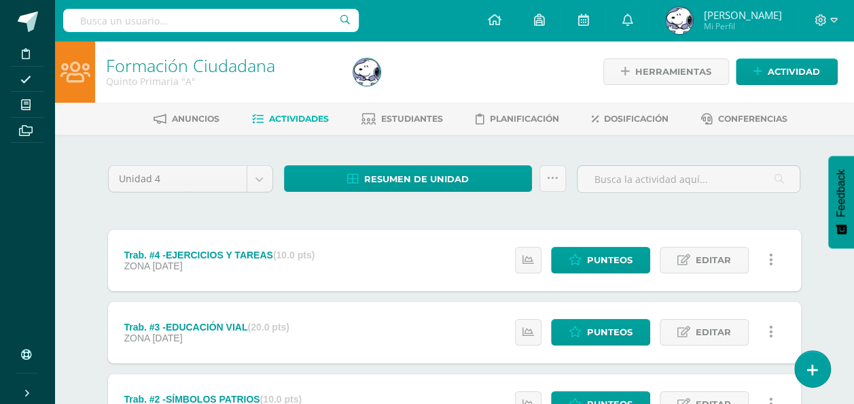
scroll to position [192, 0]
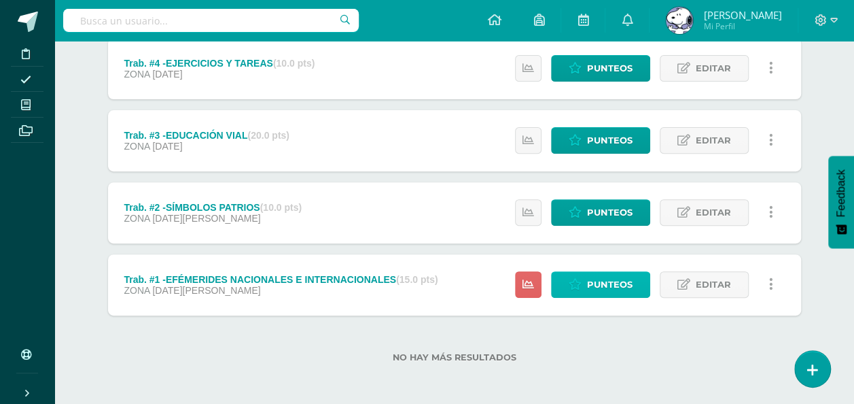
click at [607, 273] on span "Punteos" at bounding box center [610, 284] width 46 height 25
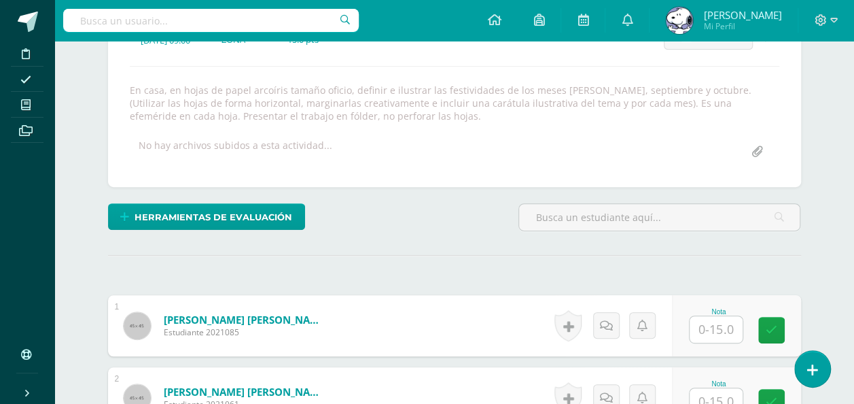
scroll to position [217, 0]
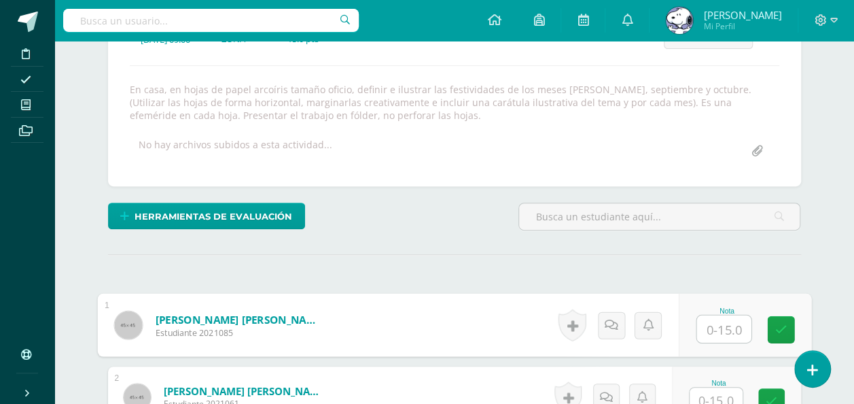
click at [712, 316] on input "text" at bounding box center [723, 328] width 54 height 27
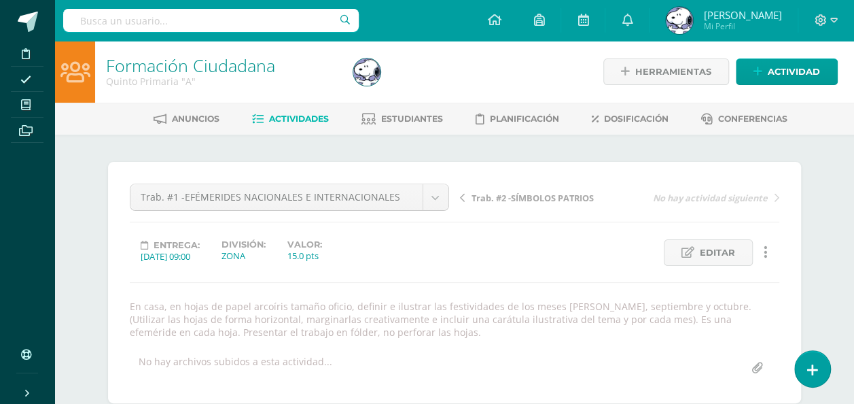
scroll to position [1, 0]
click at [313, 125] on link "Actividades" at bounding box center [290, 118] width 77 height 22
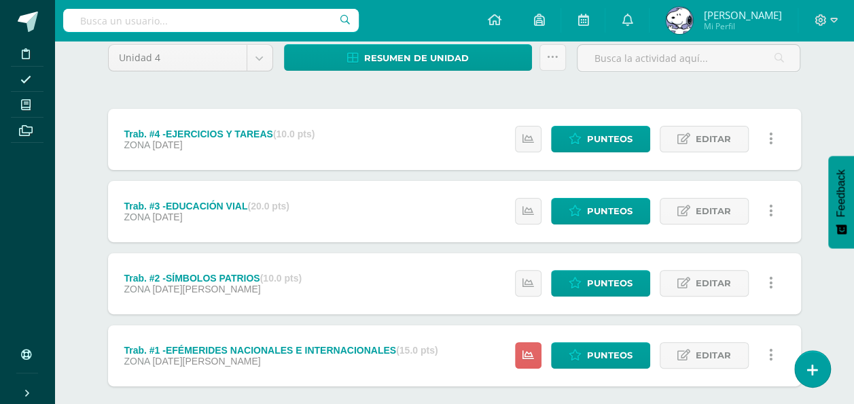
scroll to position [110, 0]
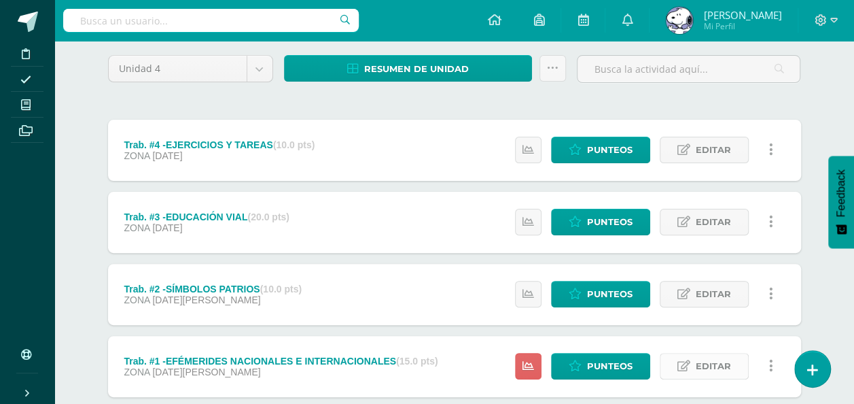
click at [722, 359] on span "Editar" at bounding box center [713, 365] width 35 height 25
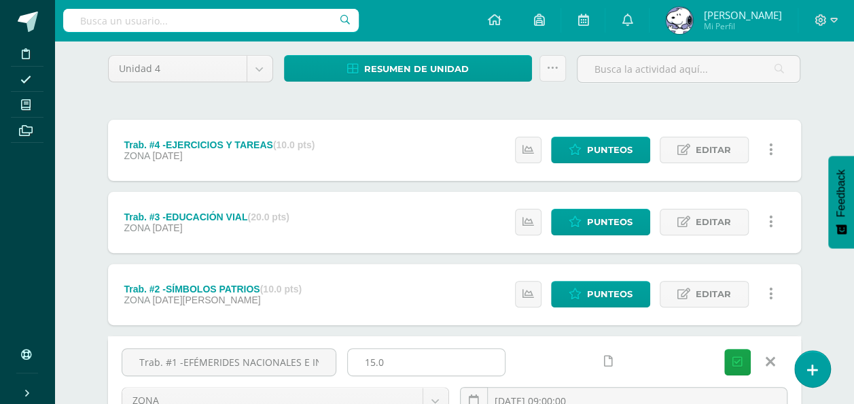
click at [371, 359] on input "15.0" at bounding box center [426, 362] width 157 height 27
type input "10.0"
click at [741, 356] on icon "submit" at bounding box center [738, 362] width 10 height 12
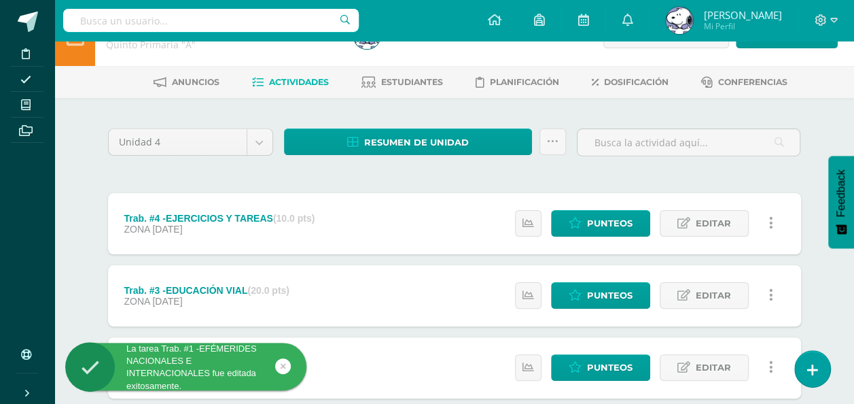
scroll to position [192, 0]
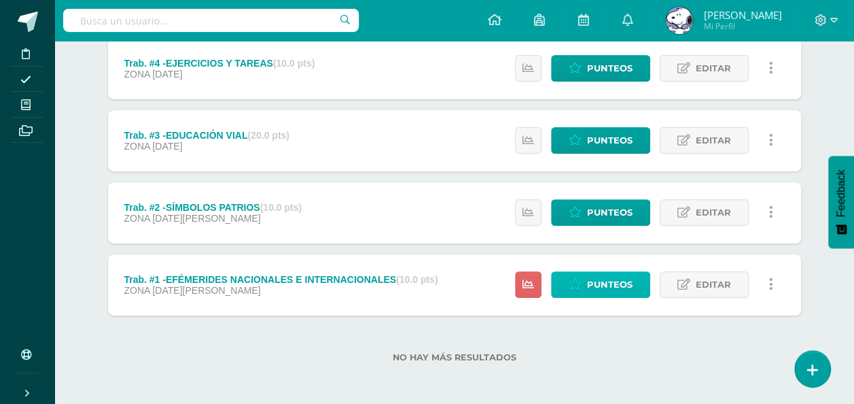
click at [593, 273] on span "Punteos" at bounding box center [610, 284] width 46 height 25
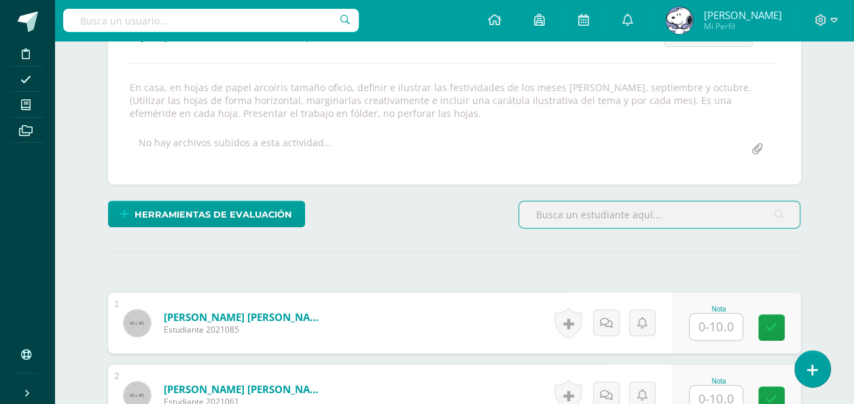
scroll to position [219, 0]
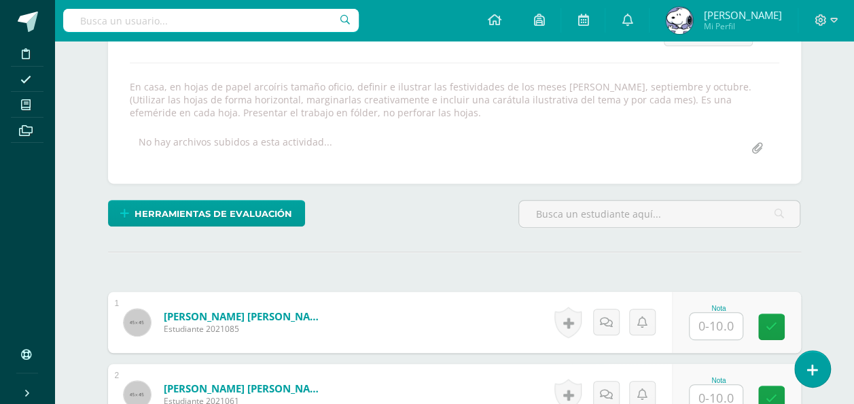
click at [711, 314] on input "text" at bounding box center [716, 326] width 53 height 27
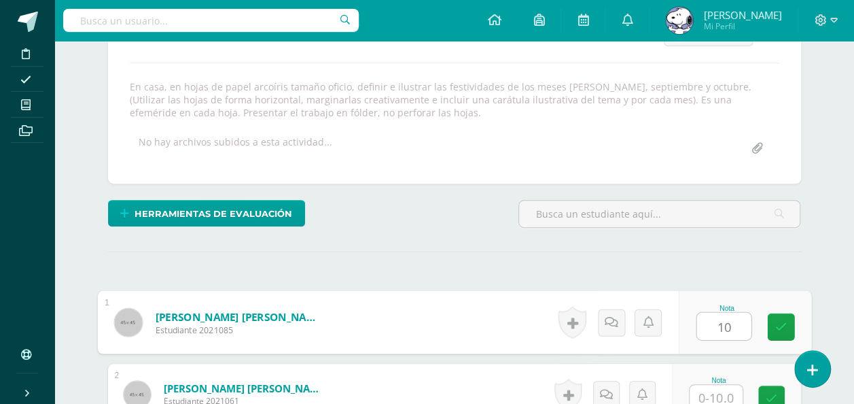
type input "10"
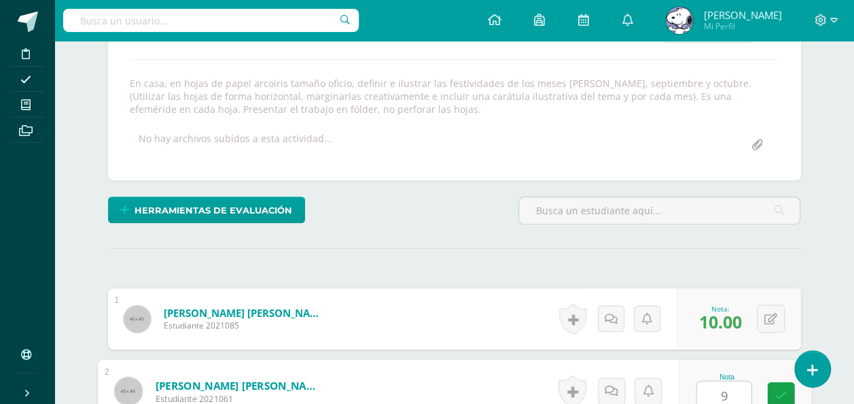
type input "9"
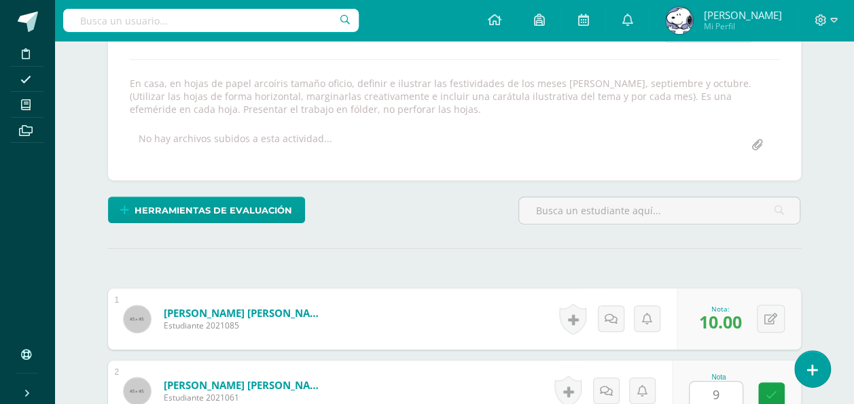
scroll to position [483, 0]
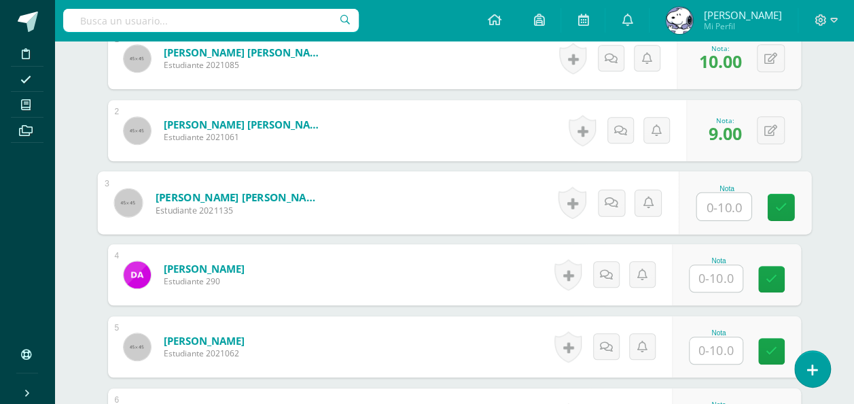
click at [728, 266] on input "text" at bounding box center [716, 278] width 53 height 27
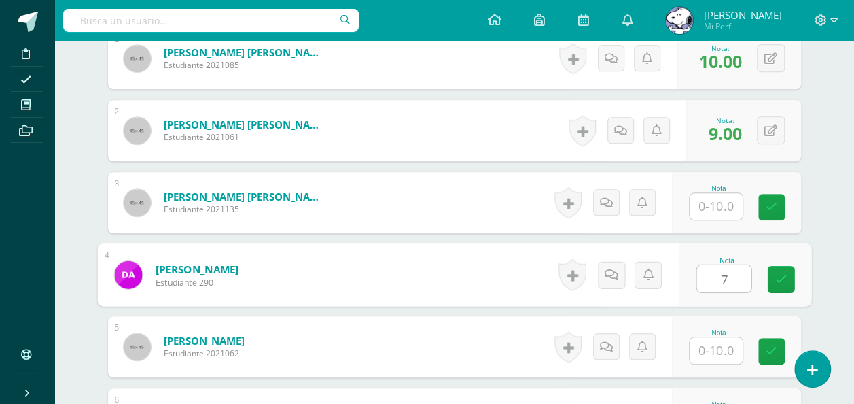
type input "7"
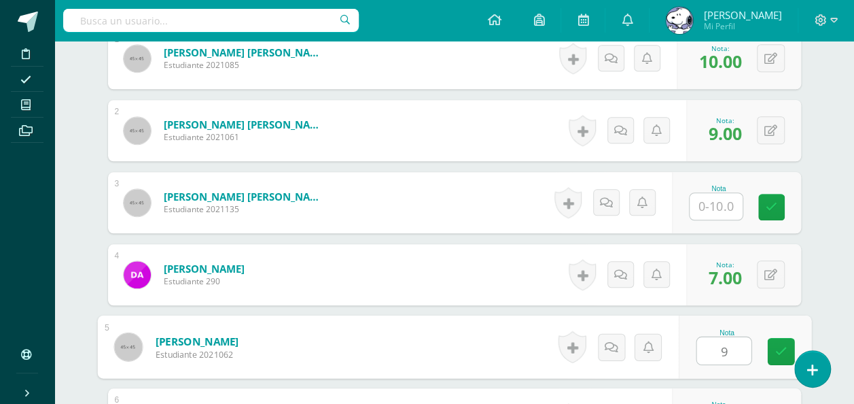
type input "9"
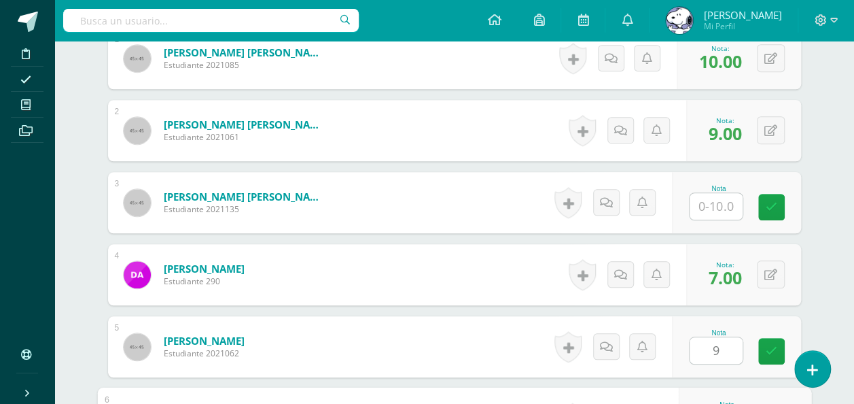
scroll to position [699, 0]
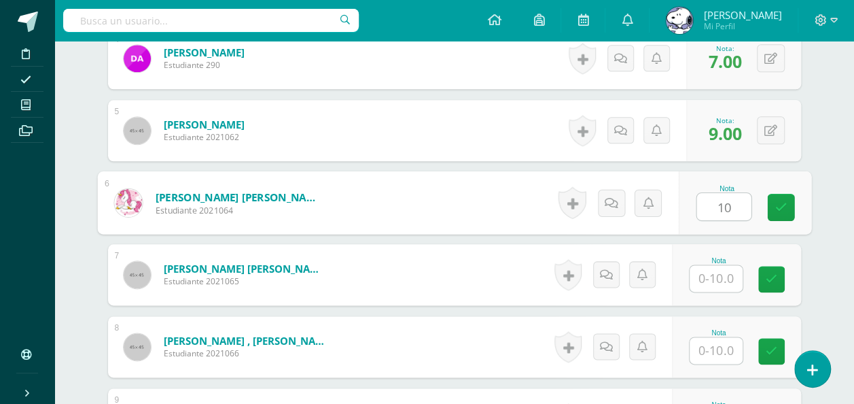
type input "10"
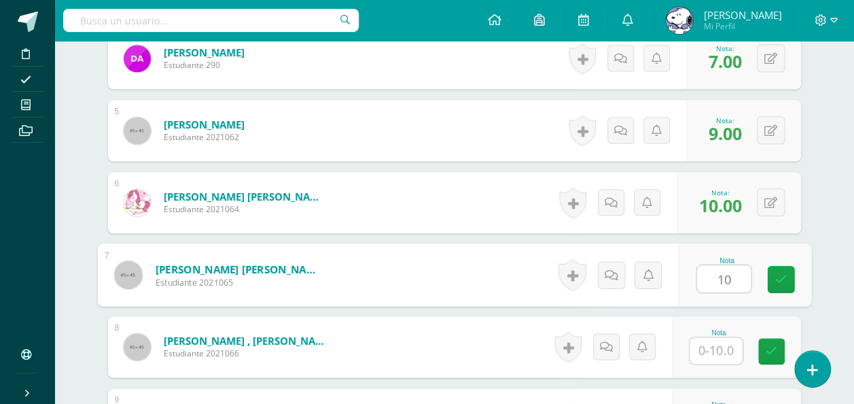
type input "10"
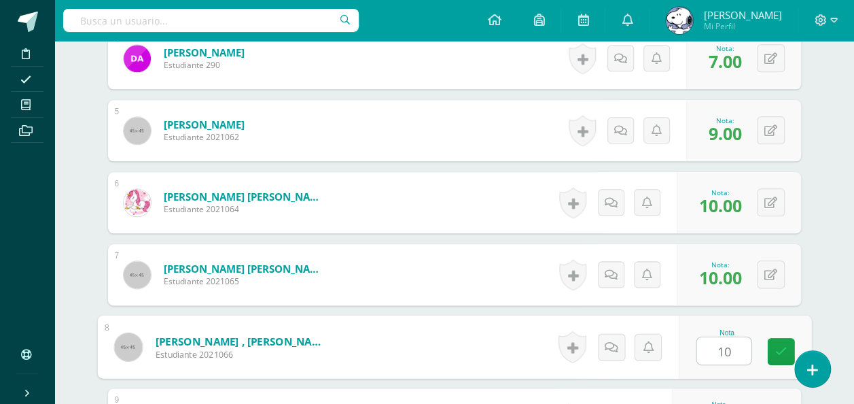
type input "10"
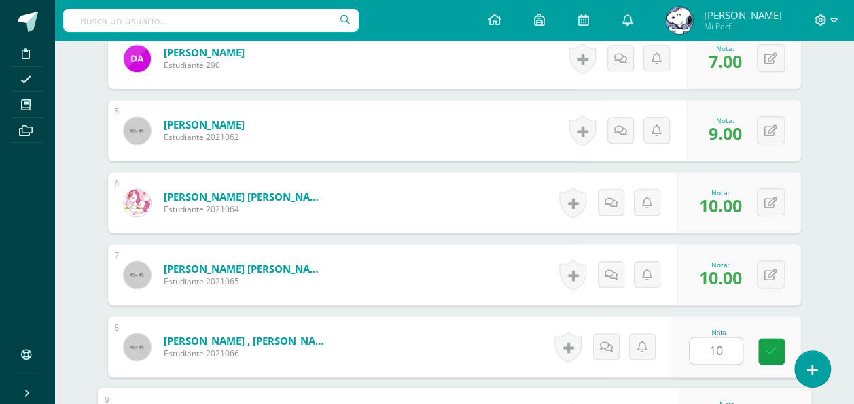
scroll to position [915, 0]
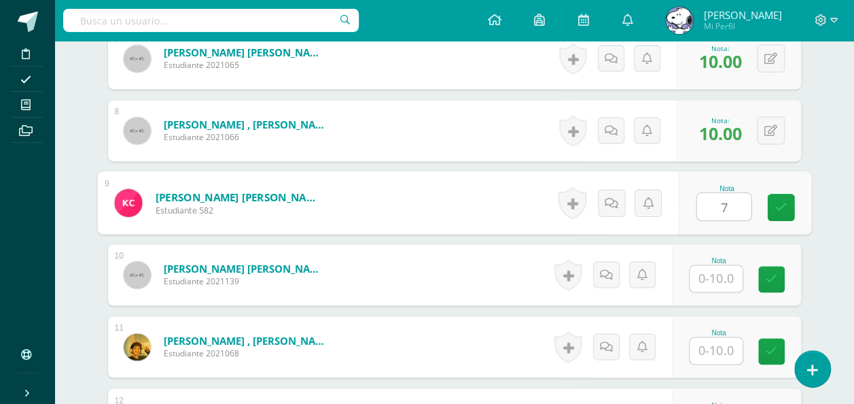
type input "7"
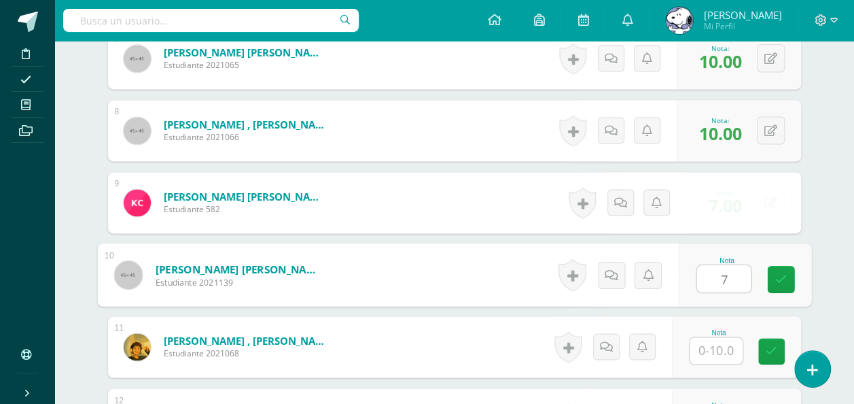
type input "7"
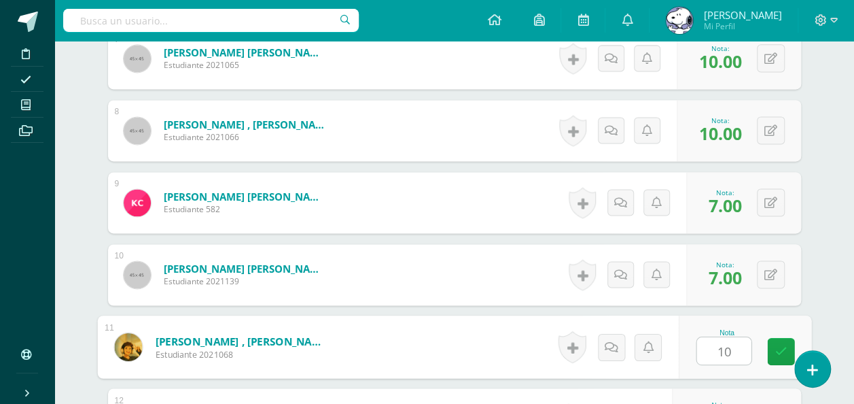
type input "10"
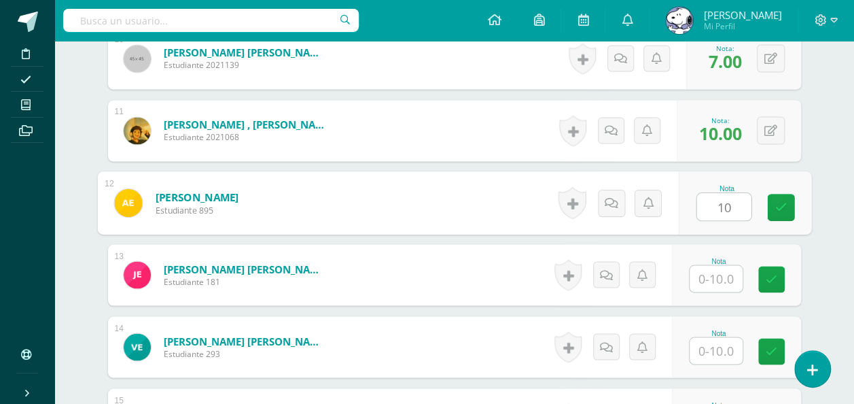
type input "10"
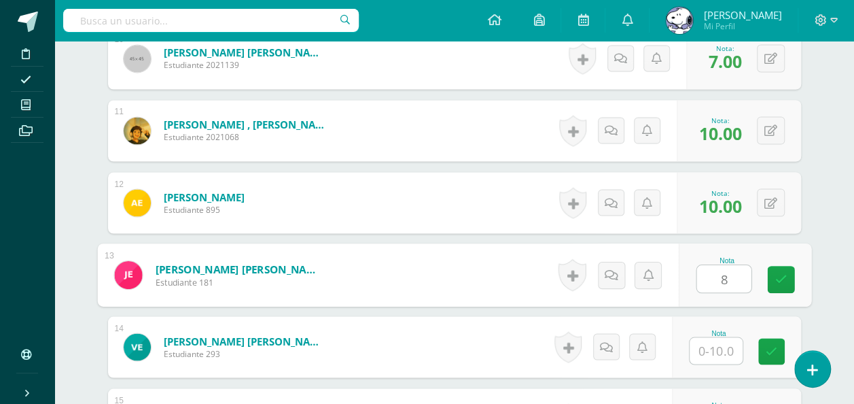
type input "8"
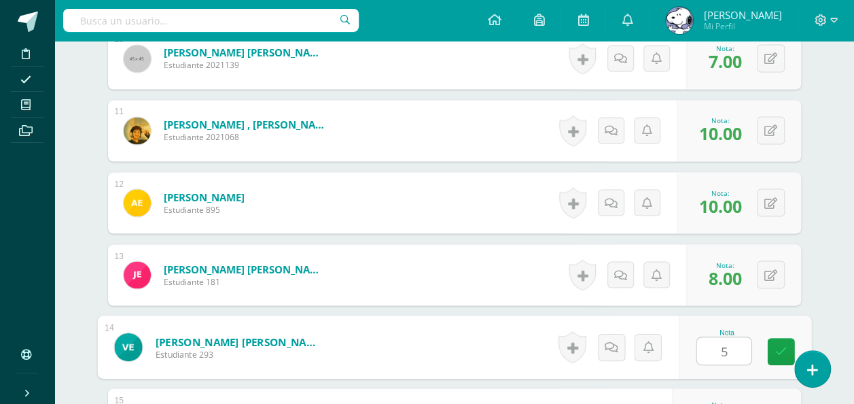
type input "5"
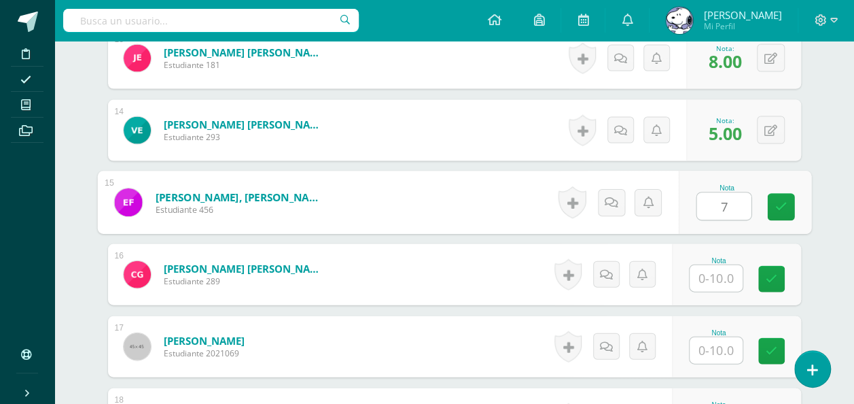
type input "7"
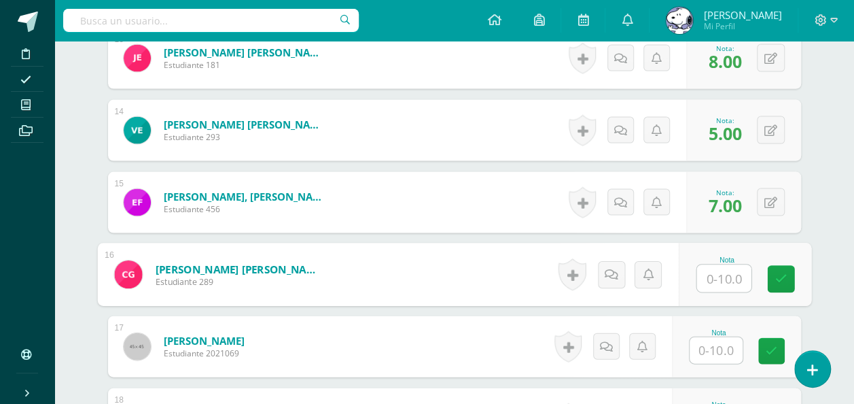
click at [722, 340] on input "text" at bounding box center [716, 350] width 53 height 27
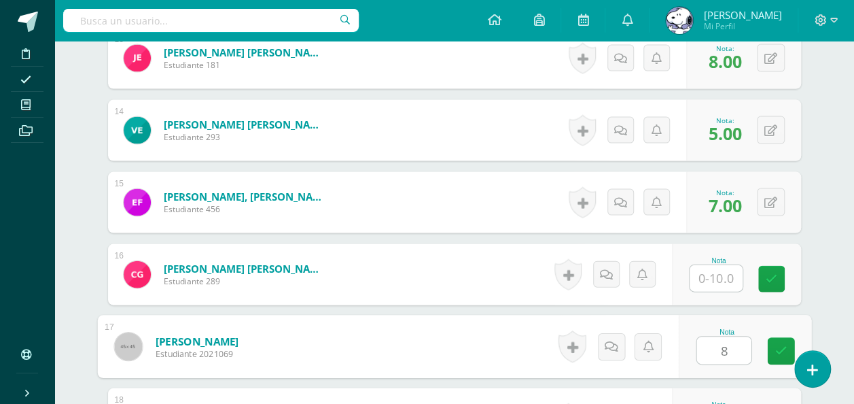
type input "8"
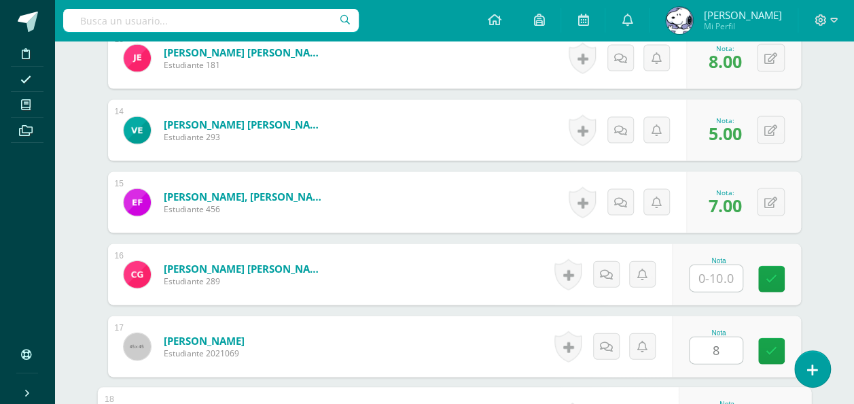
scroll to position [1564, 0]
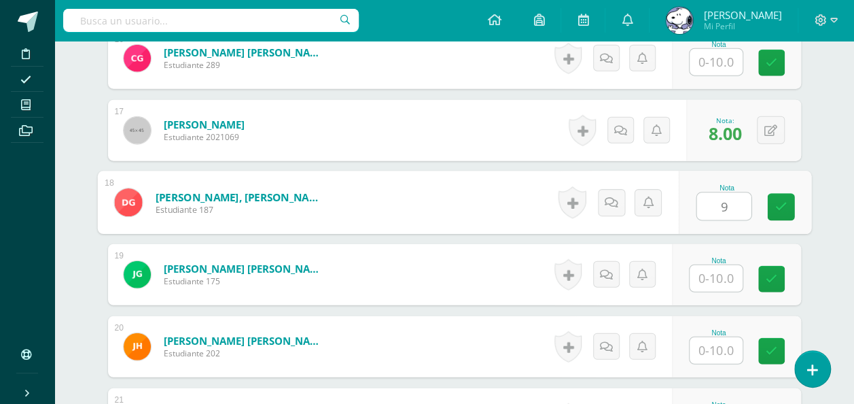
type input "9"
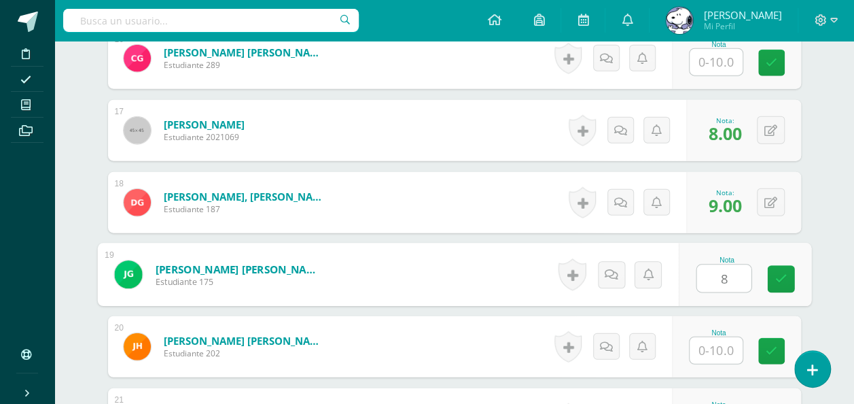
type input "8"
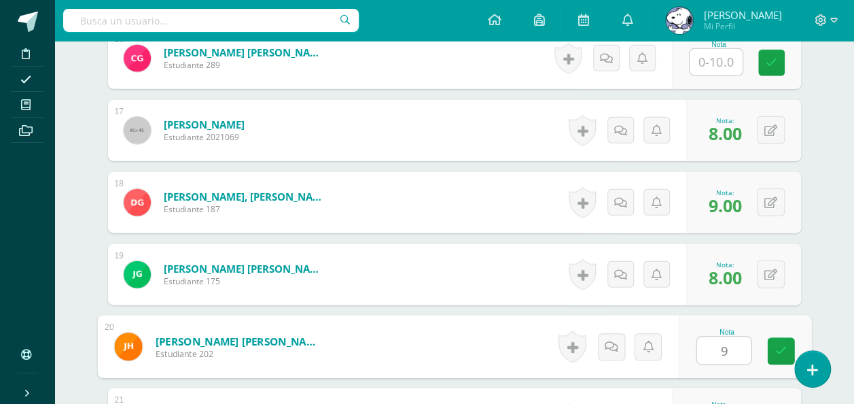
type input "9"
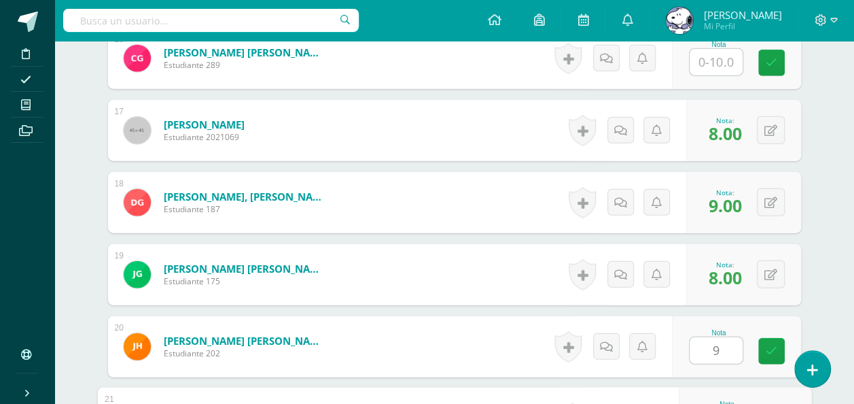
scroll to position [1780, 0]
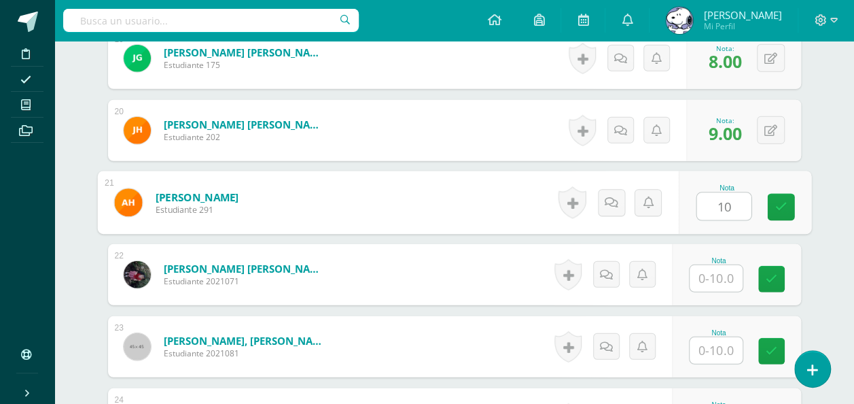
type input "10"
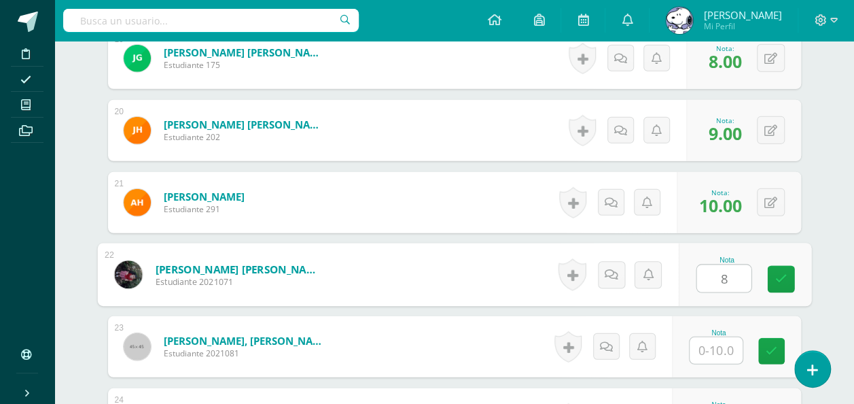
type input "8"
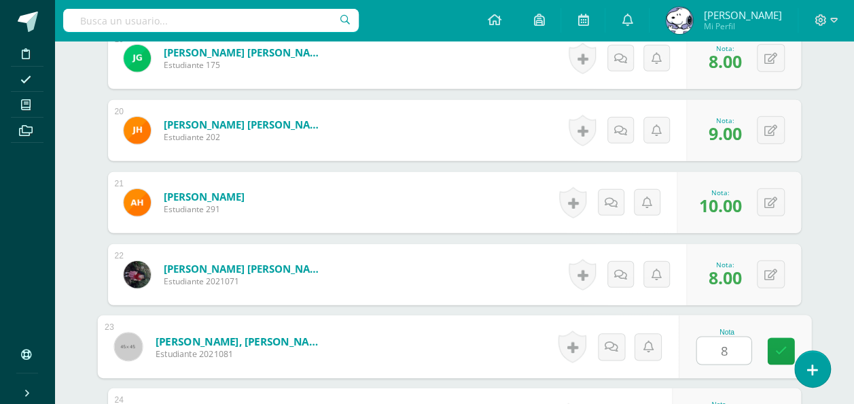
type input "8"
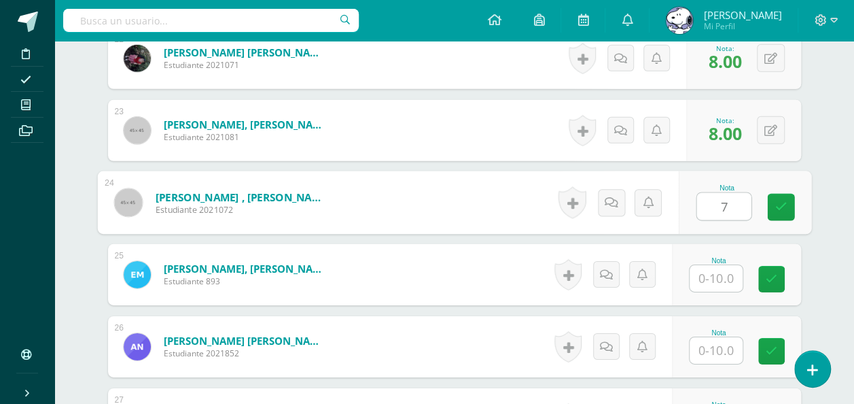
type input "7"
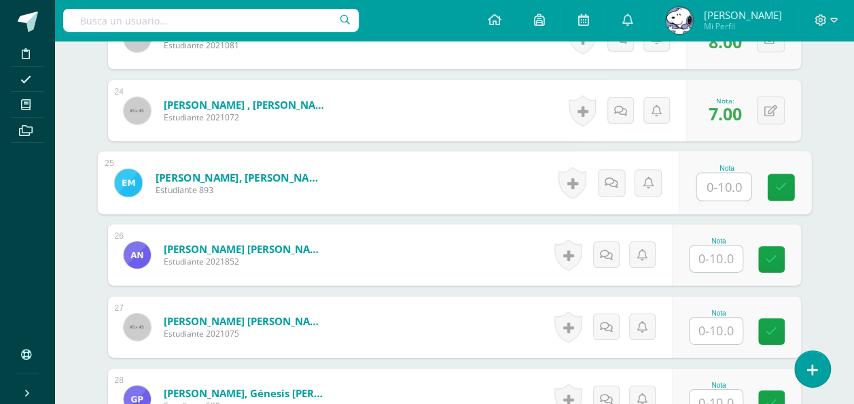
scroll to position [2089, 0]
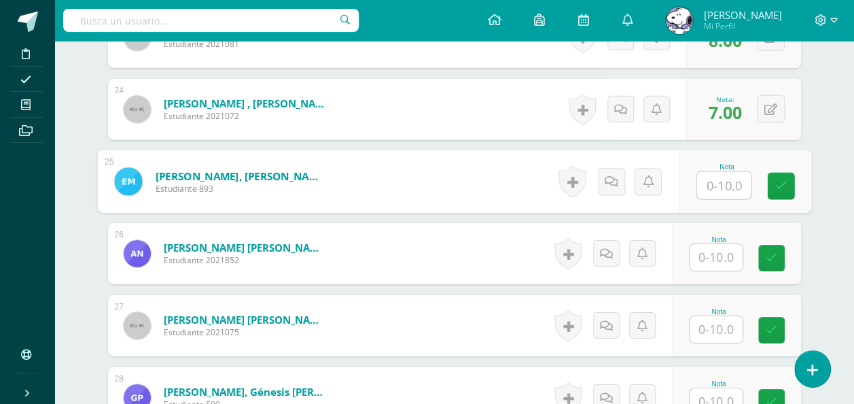
click at [712, 246] on input "text" at bounding box center [716, 257] width 53 height 27
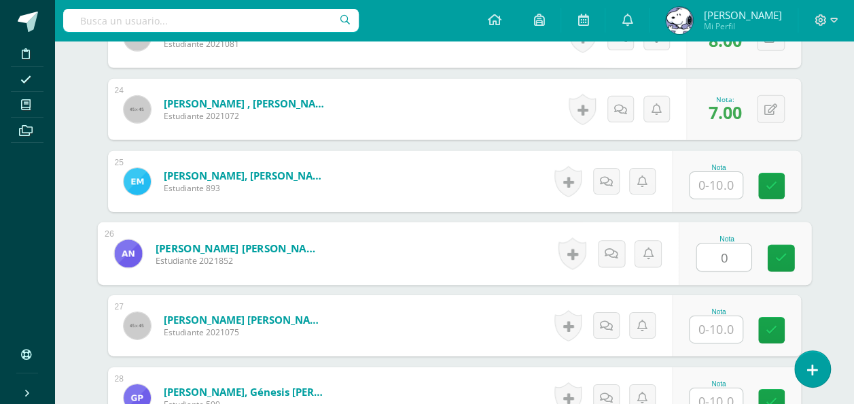
type input "0"
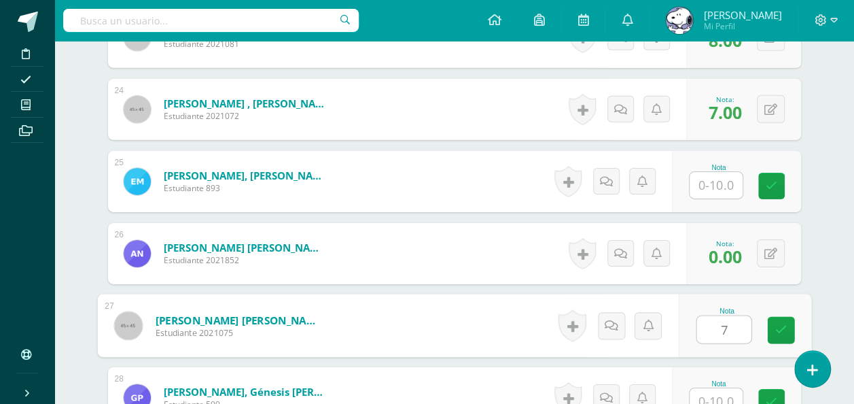
type input "7"
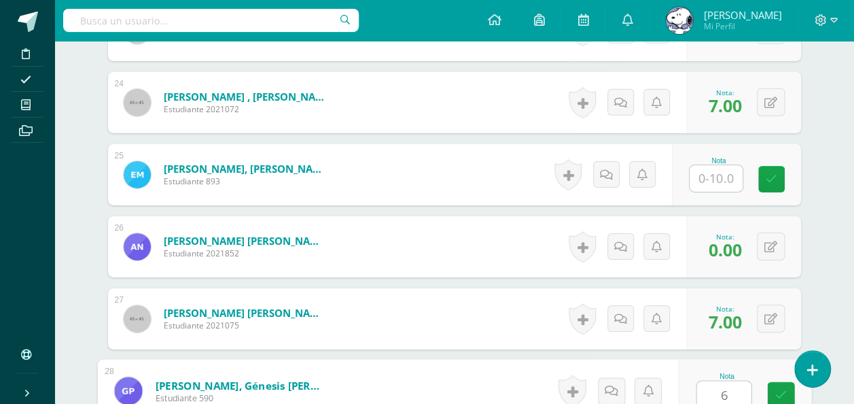
type input "6"
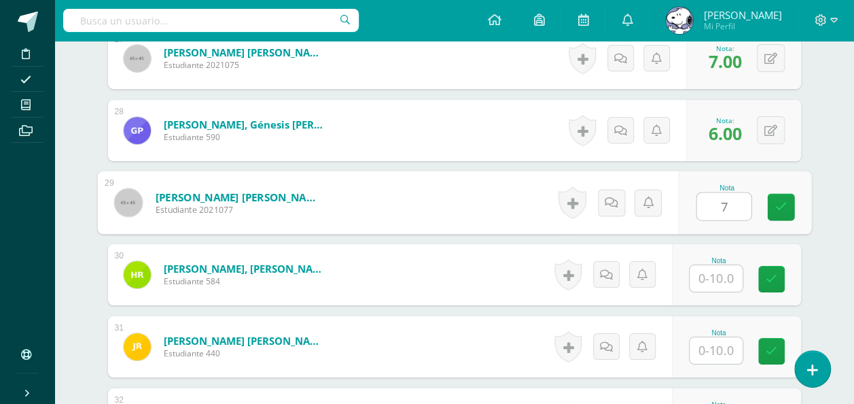
type input "7"
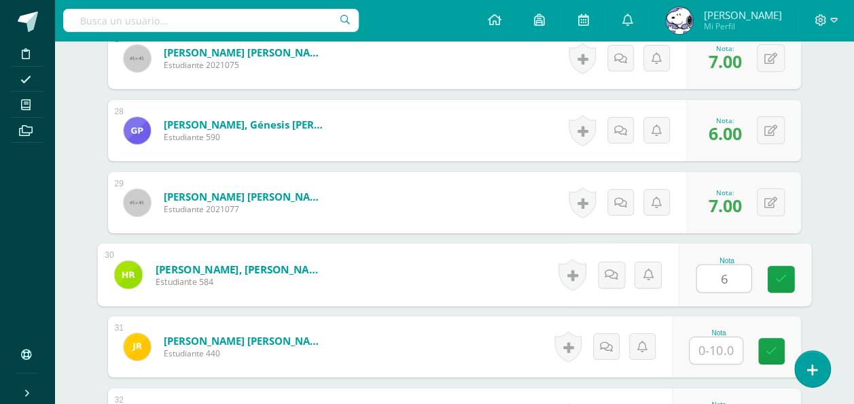
type input "6"
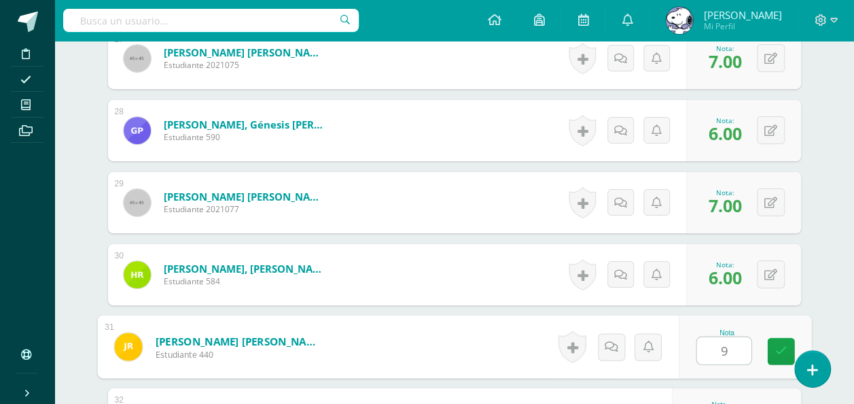
type input "9"
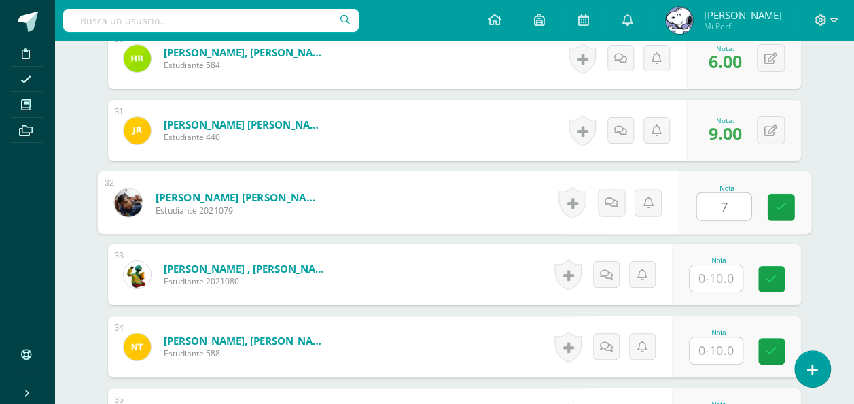
type input "7"
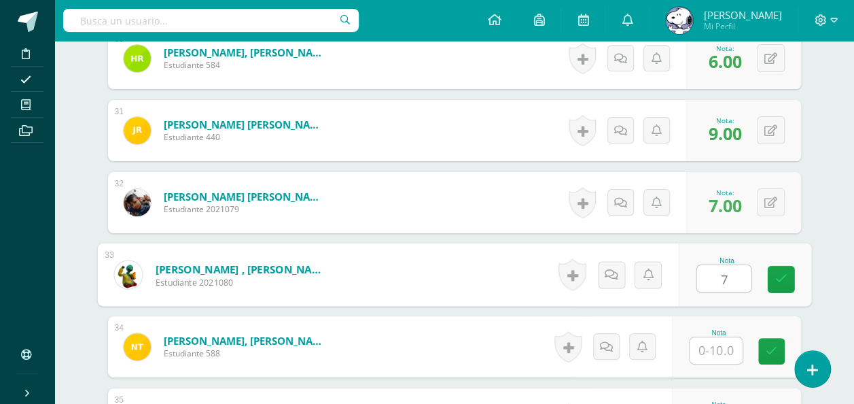
type input "7"
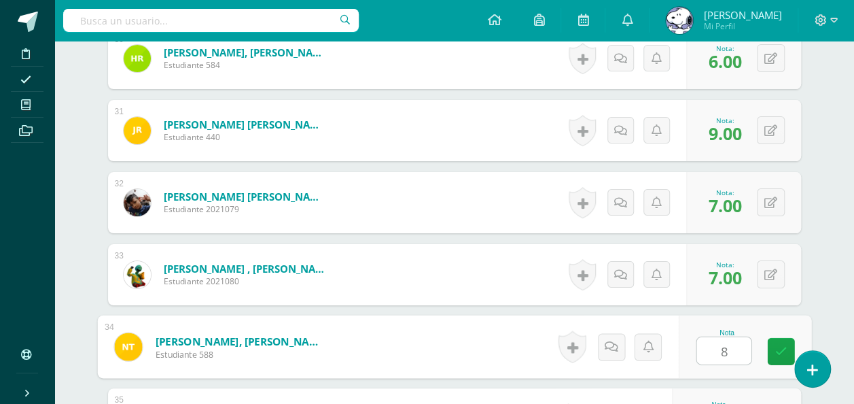
type input "8"
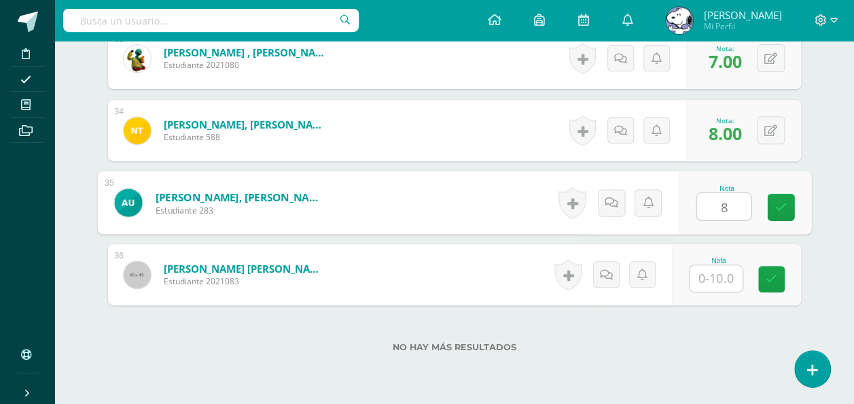
type input "8"
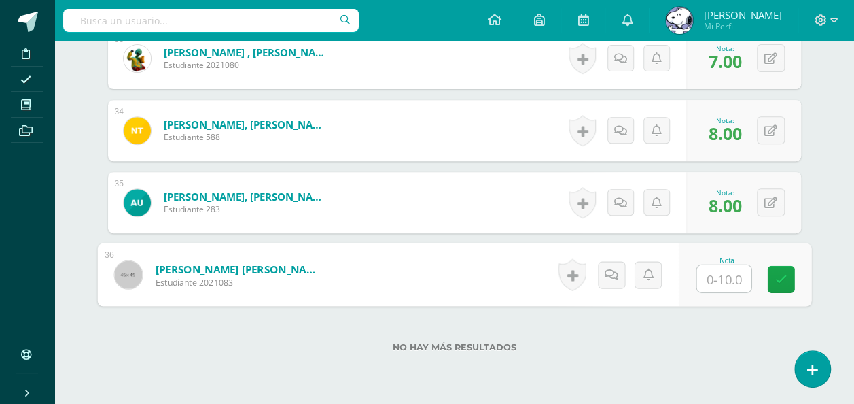
type input "0"
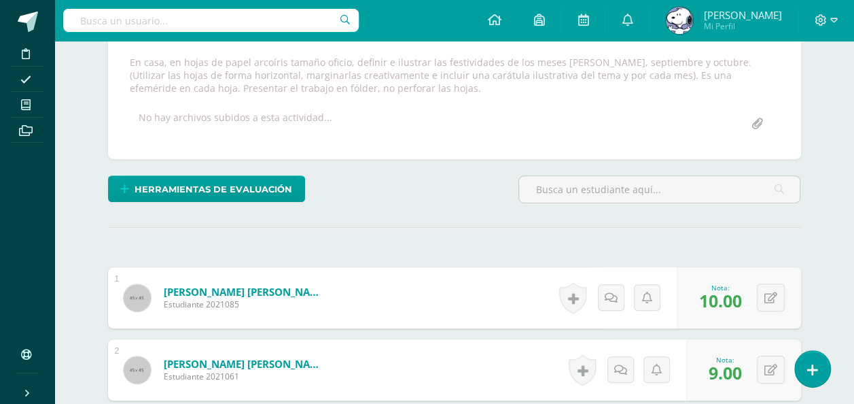
scroll to position [0, 0]
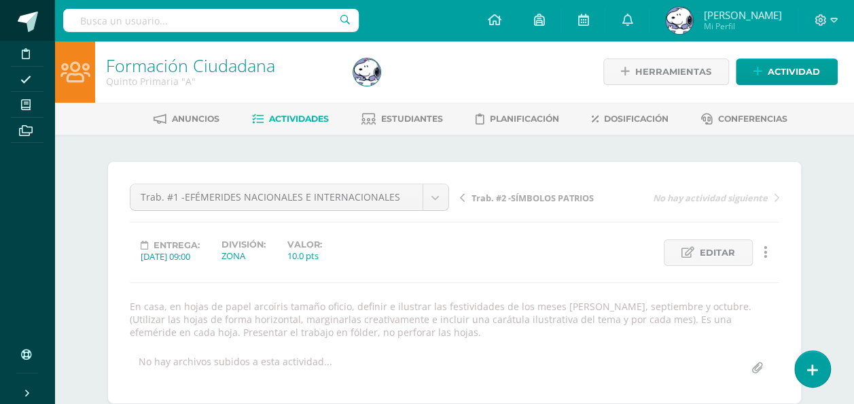
click at [40, 20] on link at bounding box center [27, 20] width 54 height 41
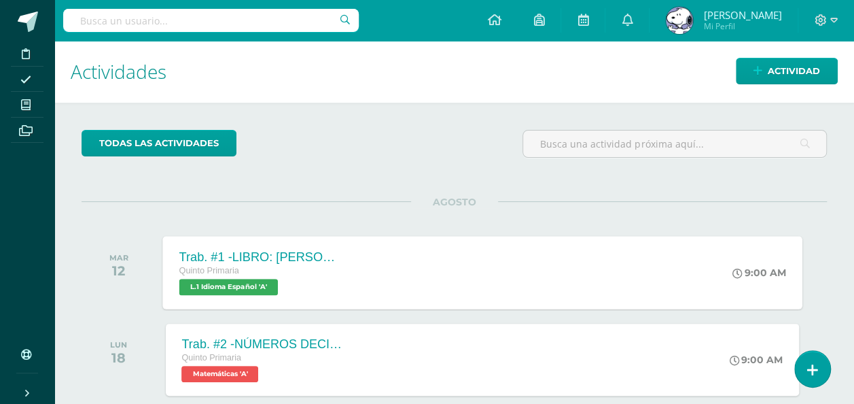
click at [187, 254] on div "Trab. #1 -LIBRO: [PERSON_NAME] EL DIBUJANTE" at bounding box center [261, 256] width 164 height 14
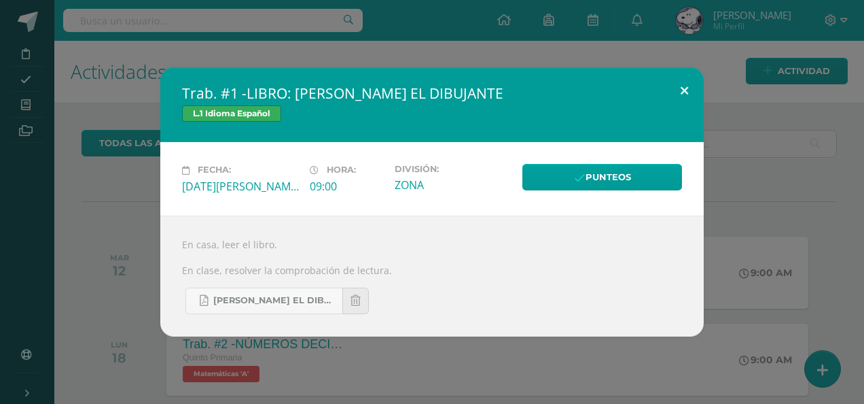
click at [690, 94] on button at bounding box center [684, 90] width 39 height 46
